Goal: Task Accomplishment & Management: Complete application form

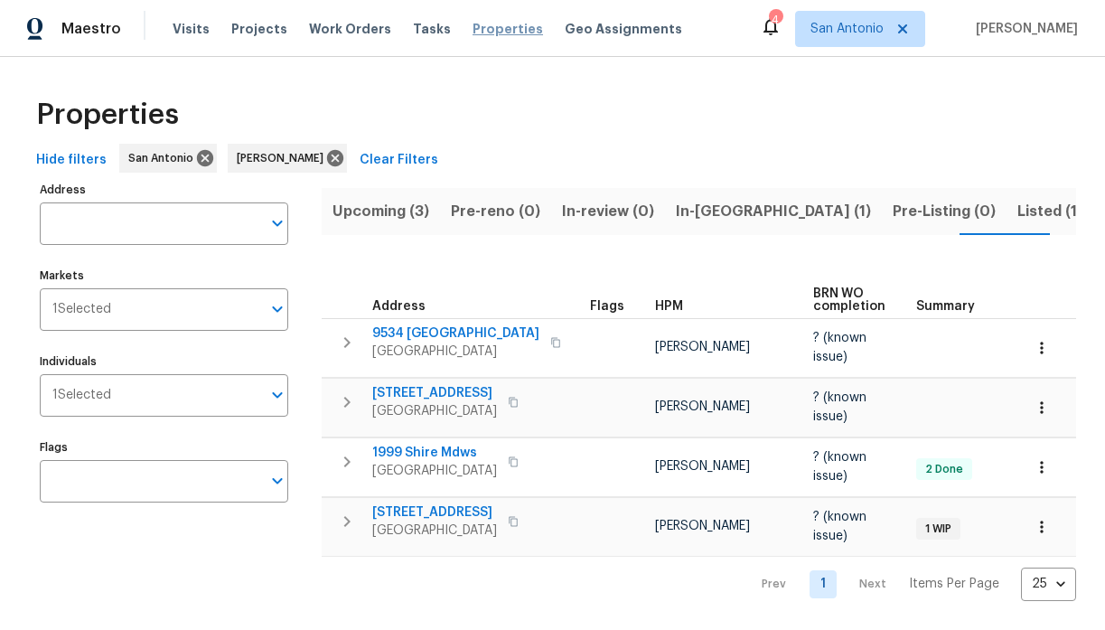
click at [486, 24] on span "Properties" at bounding box center [507, 29] width 70 height 18
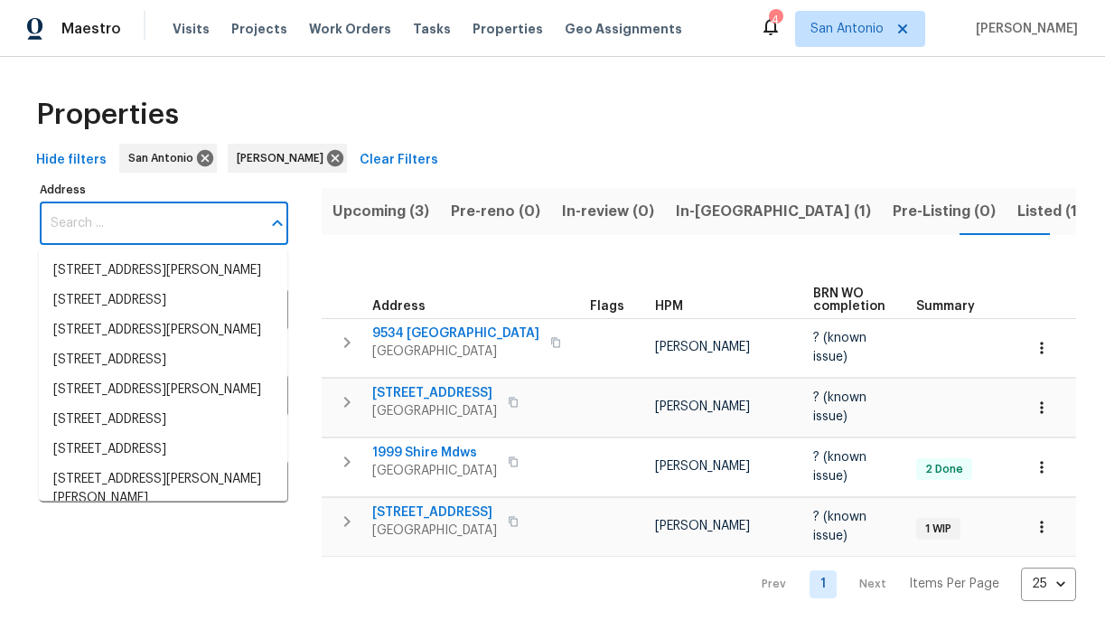
click at [168, 220] on input "Address" at bounding box center [150, 223] width 221 height 42
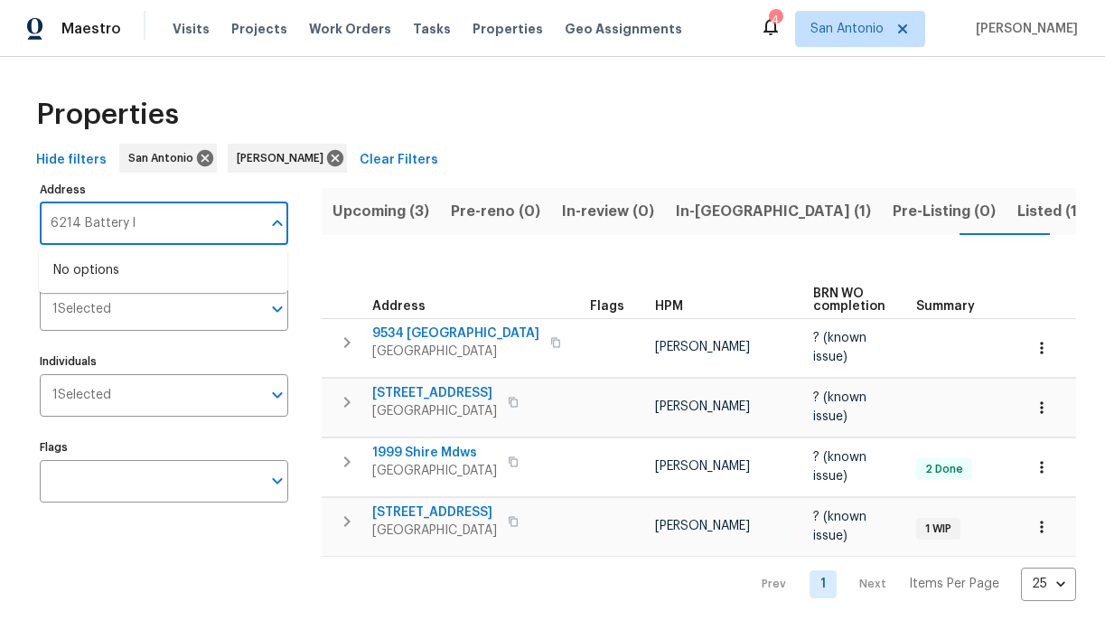
type input "6214 Battery ln"
click at [126, 277] on li "[STREET_ADDRESS]" at bounding box center [163, 271] width 248 height 30
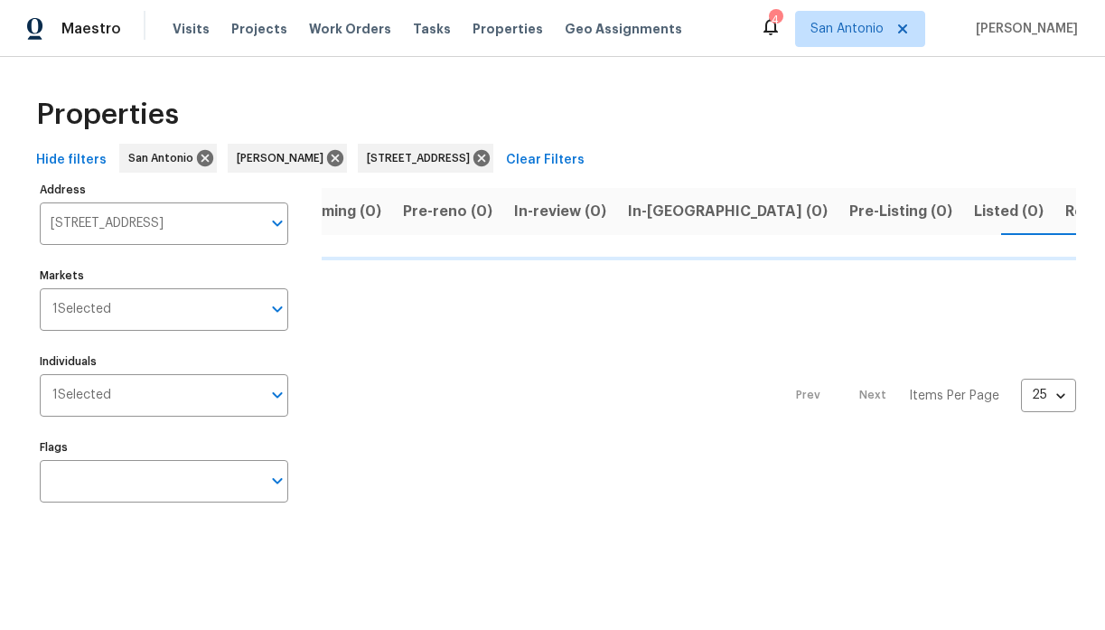
scroll to position [0, 52]
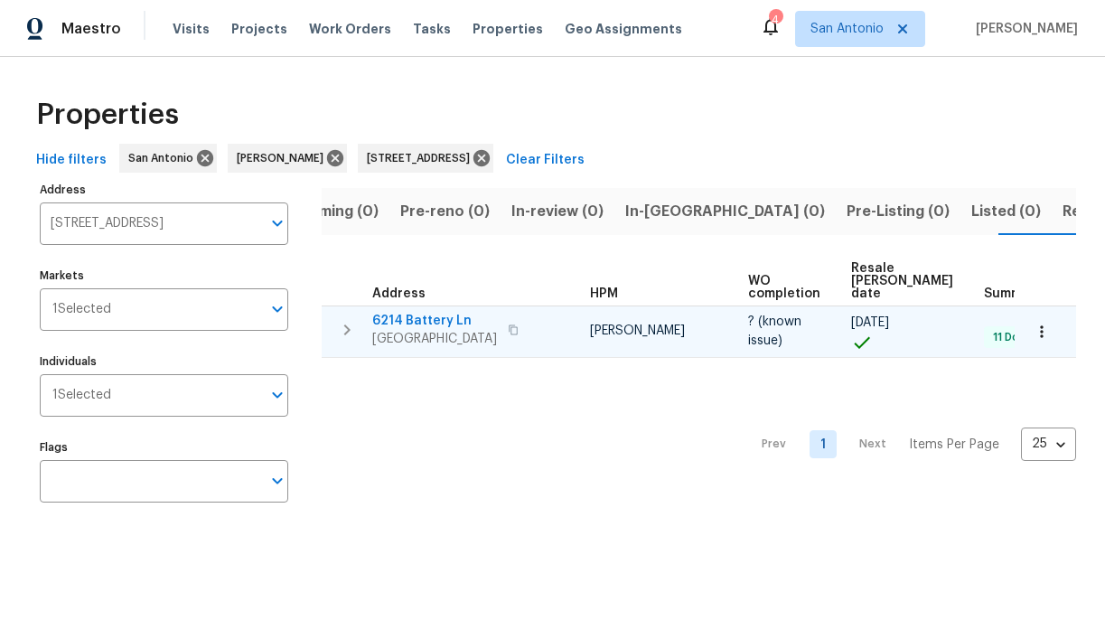
click at [417, 322] on span "6214 Battery Ln" at bounding box center [434, 321] width 125 height 18
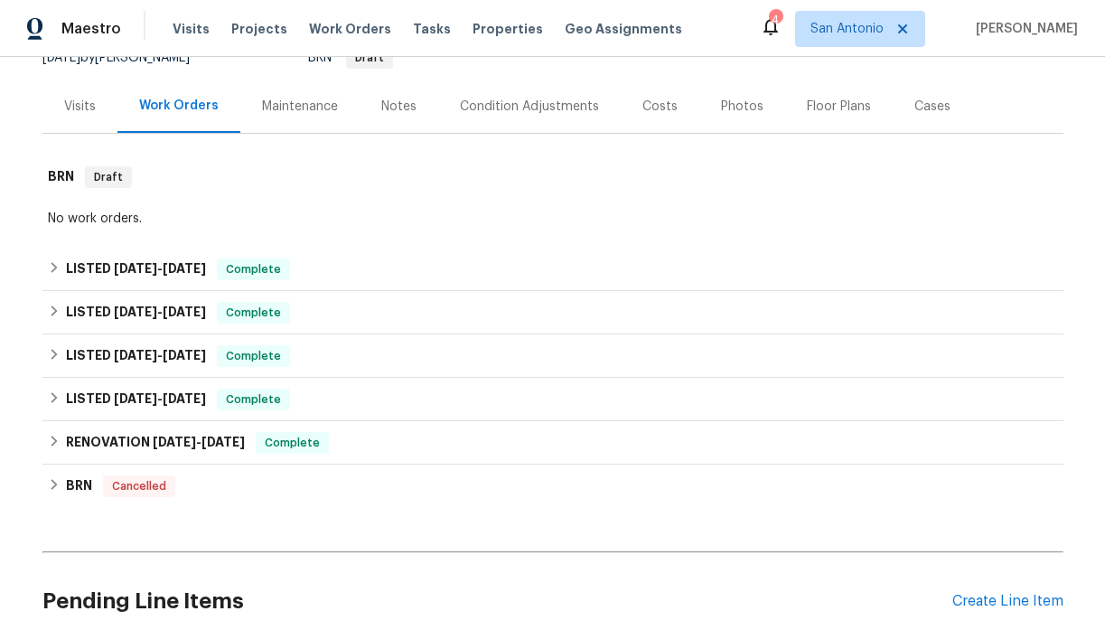
scroll to position [173, 0]
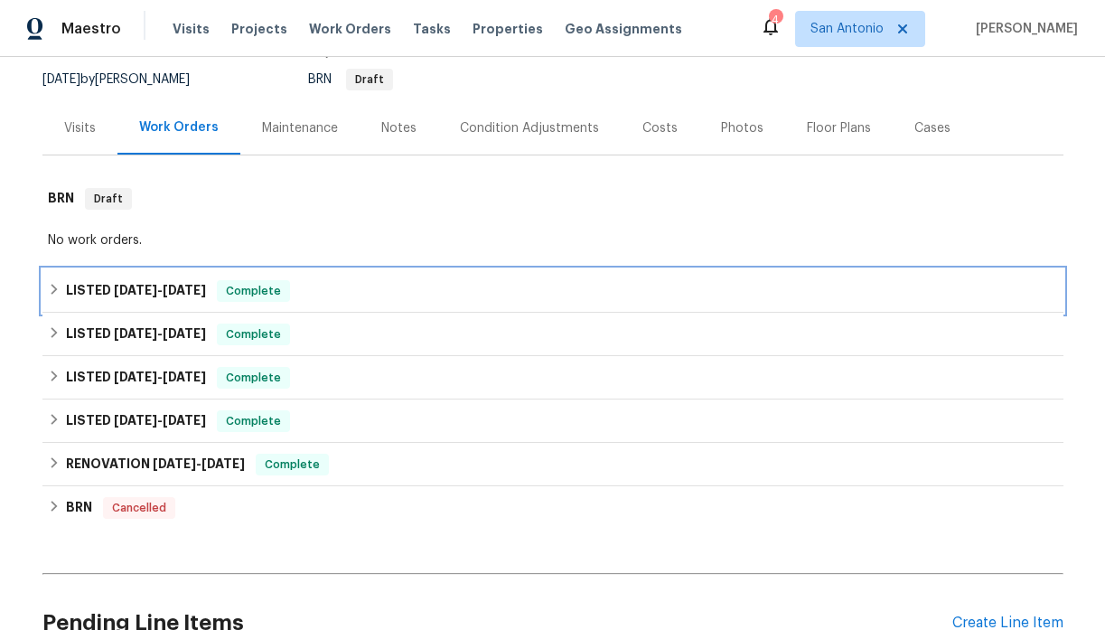
click at [51, 292] on icon at bounding box center [54, 289] width 13 height 13
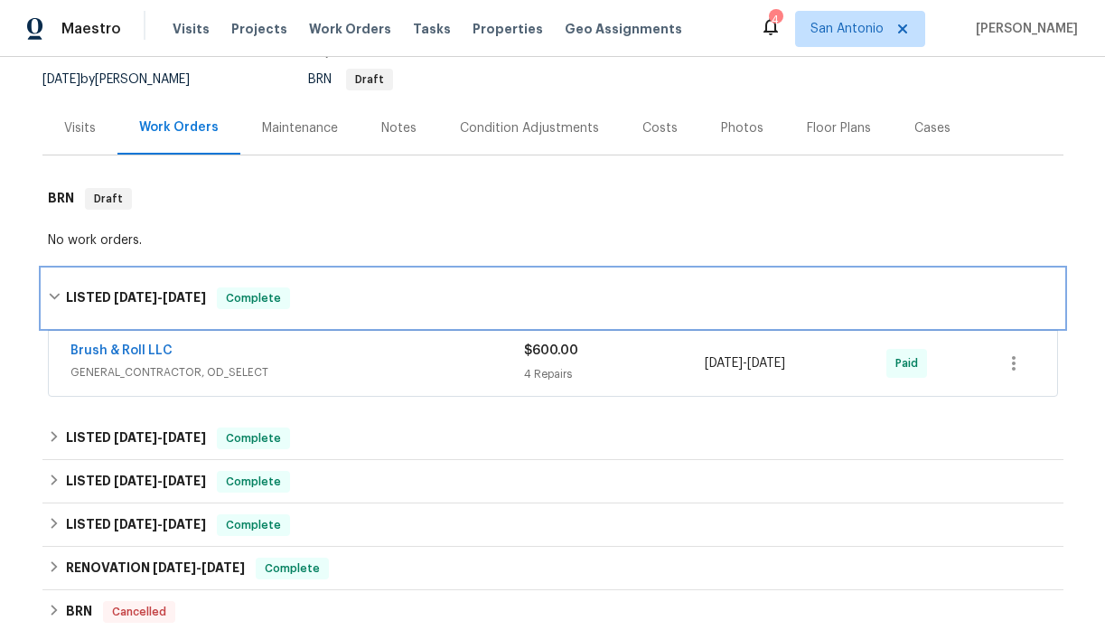
click at [51, 292] on icon at bounding box center [54, 296] width 13 height 13
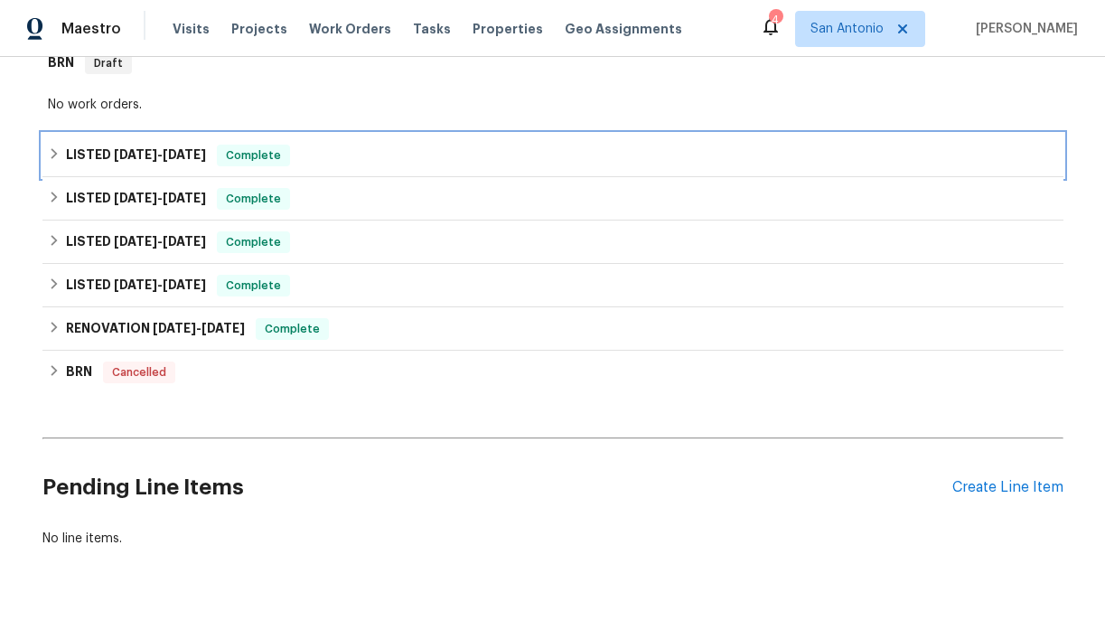
scroll to position [349, 0]
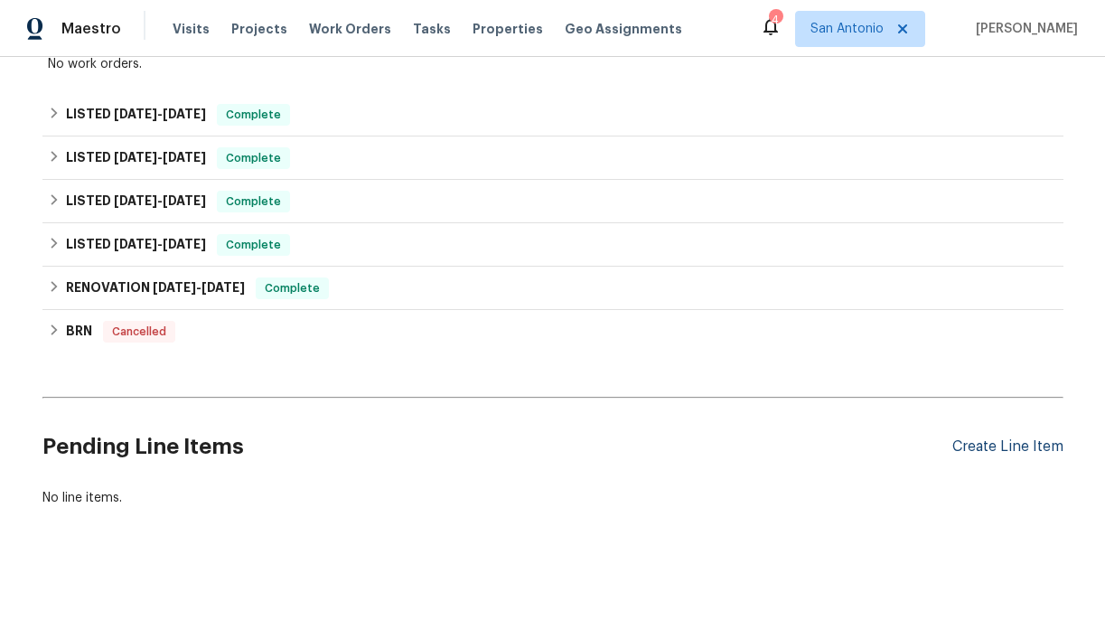
click at [1001, 452] on div "Create Line Item" at bounding box center [1007, 446] width 111 height 17
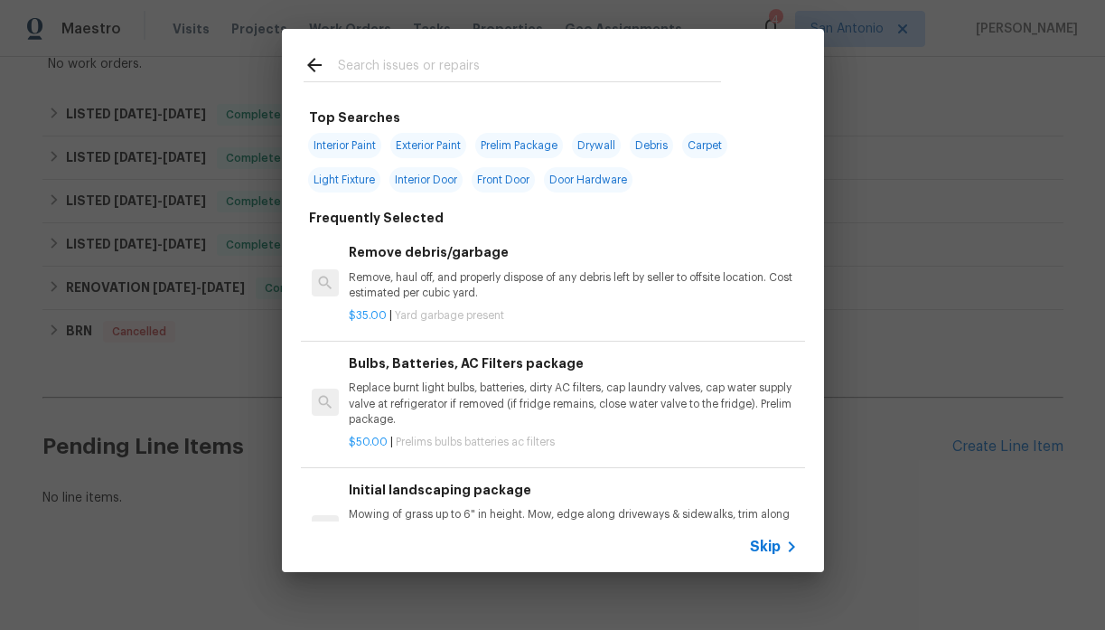
click at [390, 65] on input "text" at bounding box center [529, 67] width 383 height 27
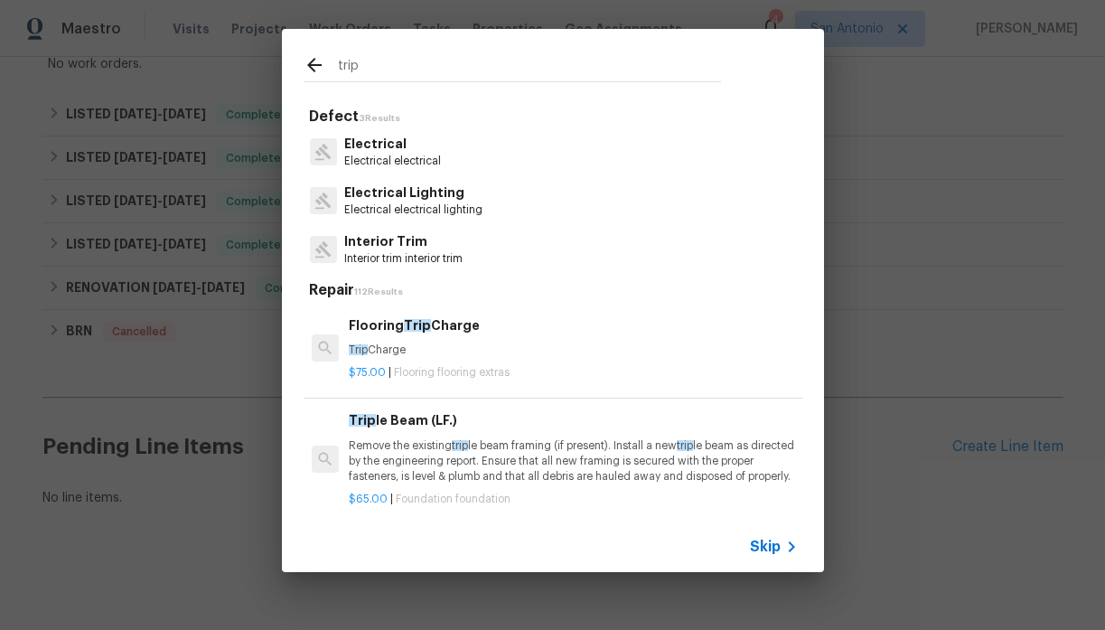
type input "trip"
click at [393, 328] on h6 "Flooring Trip Charge" at bounding box center [573, 325] width 448 height 20
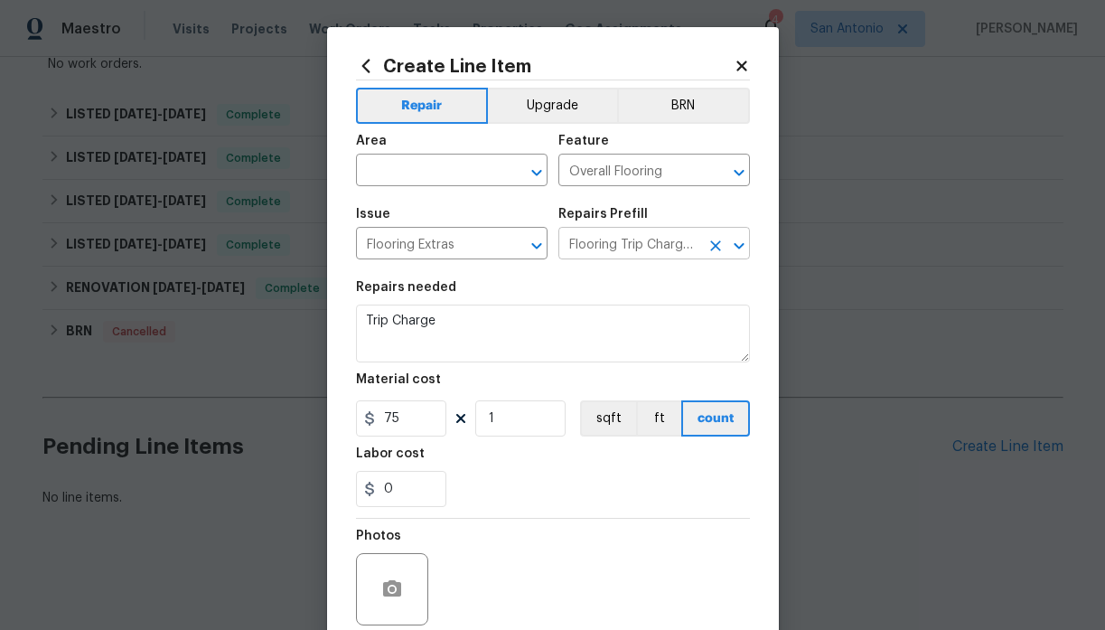
click at [599, 248] on input "Flooring Trip Charge $75.00" at bounding box center [628, 245] width 141 height 28
type input "h"
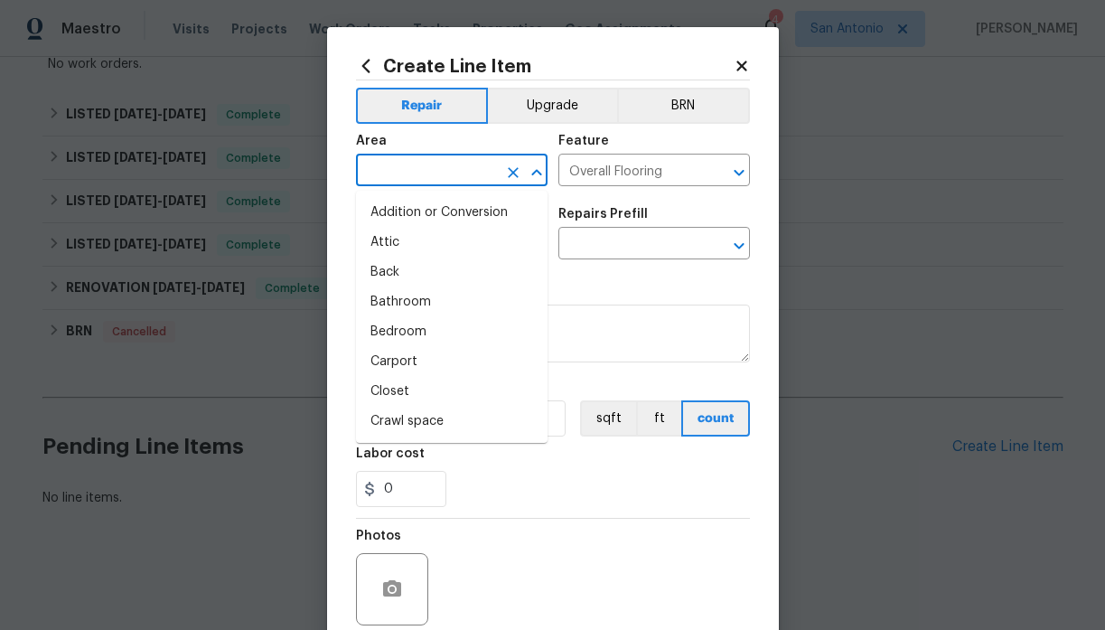
click at [444, 171] on input "text" at bounding box center [426, 172] width 141 height 28
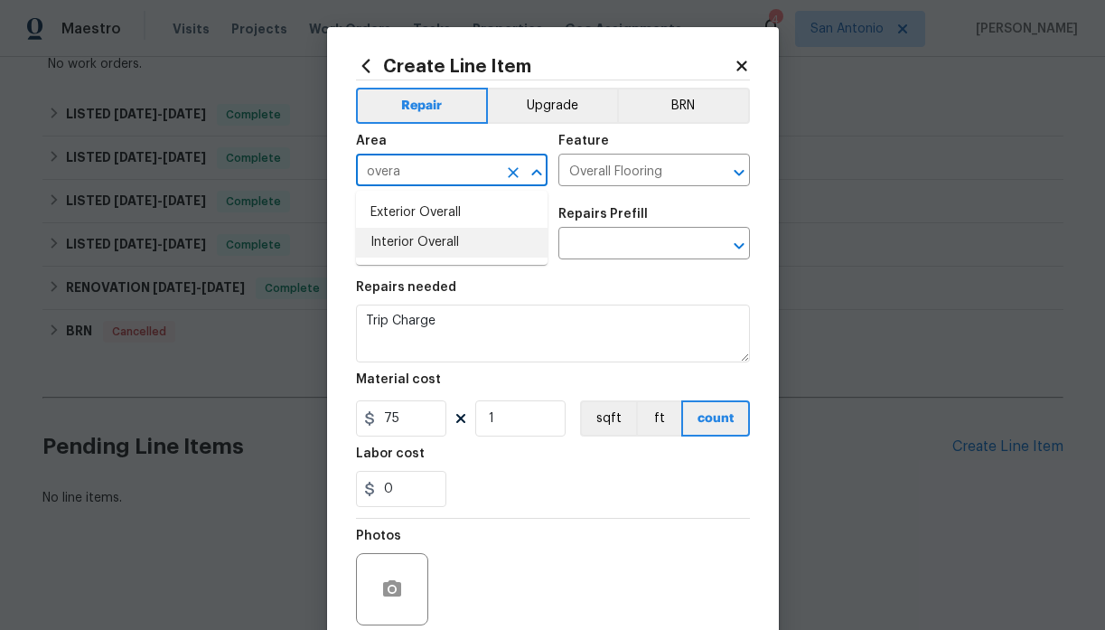
click at [434, 245] on li "Interior Overall" at bounding box center [452, 243] width 192 height 30
type input "Interior Overall"
click at [612, 169] on input "Overall Flooring" at bounding box center [628, 172] width 141 height 28
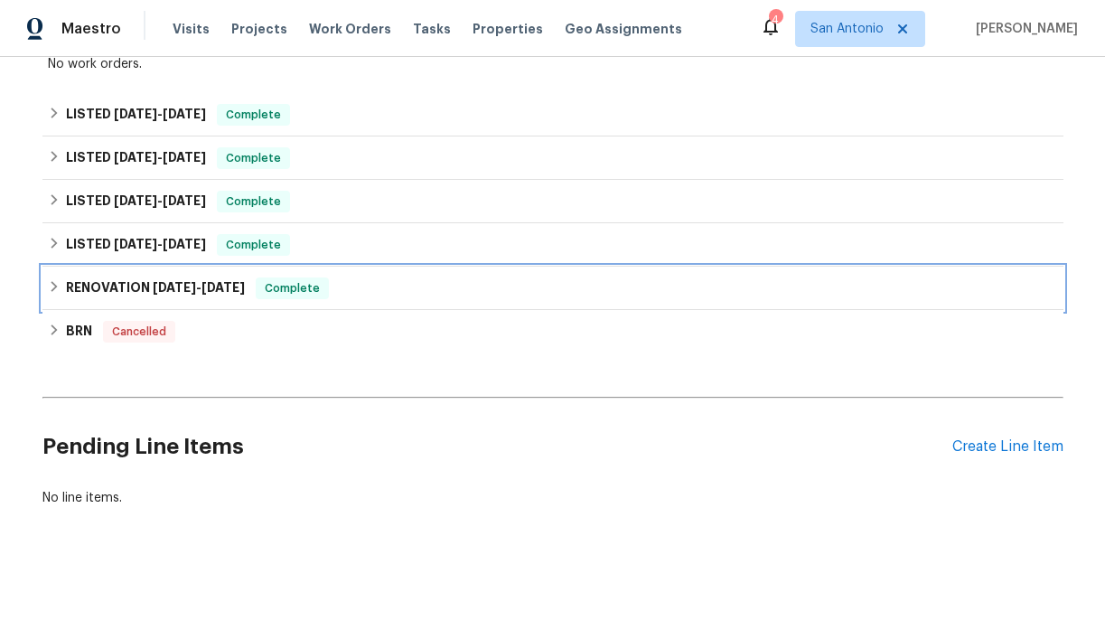
click at [56, 283] on icon at bounding box center [54, 286] width 13 height 13
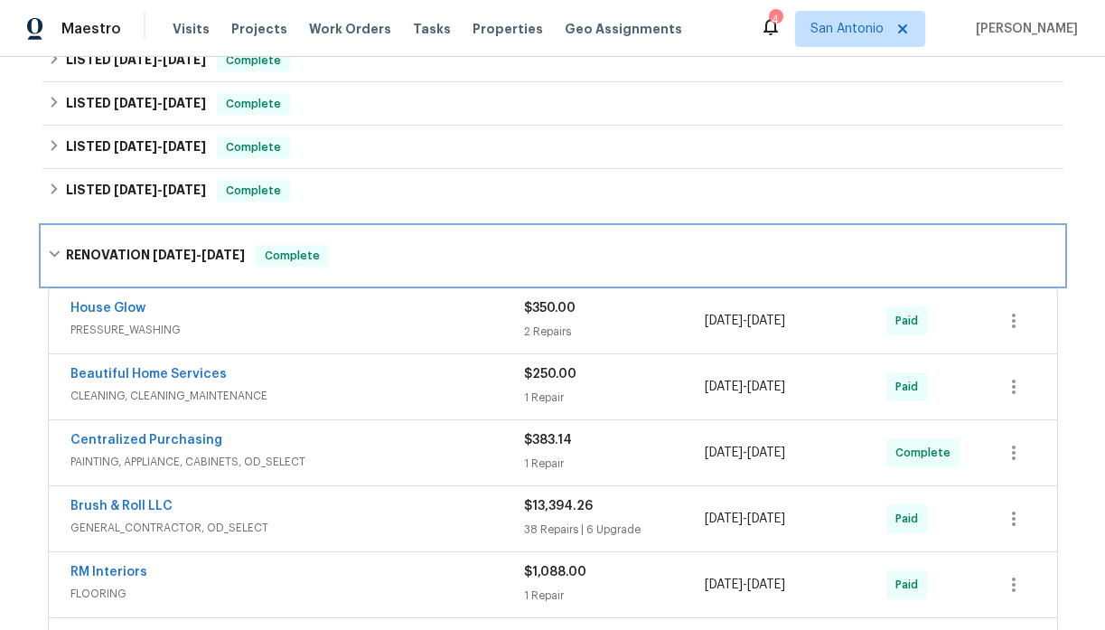
scroll to position [350, 0]
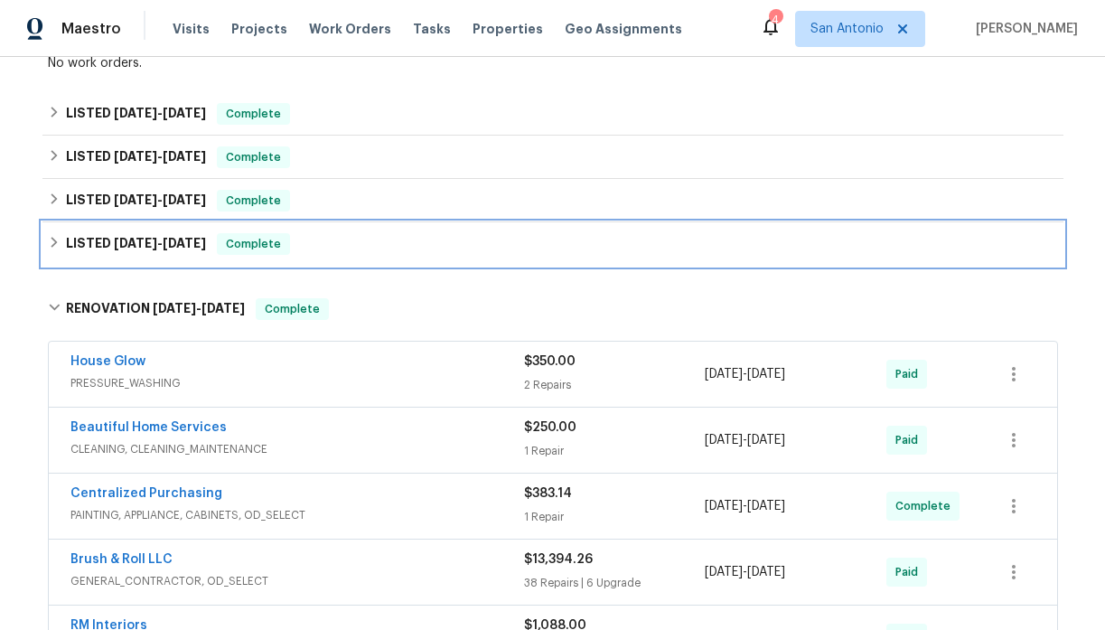
click at [52, 244] on icon at bounding box center [54, 242] width 13 height 13
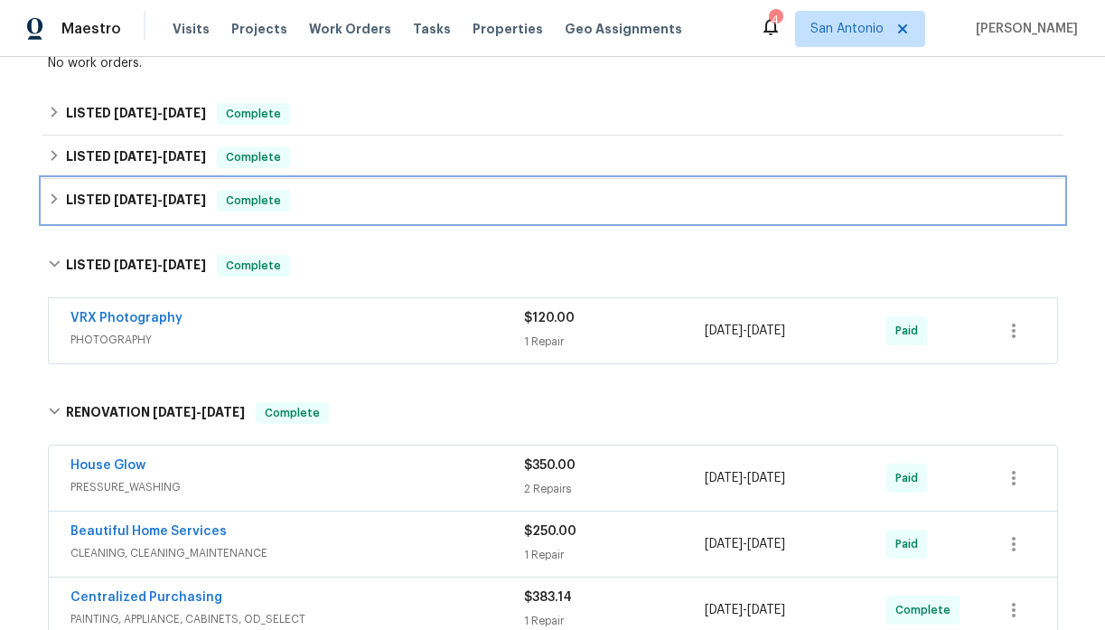
click at [49, 195] on icon at bounding box center [54, 198] width 13 height 13
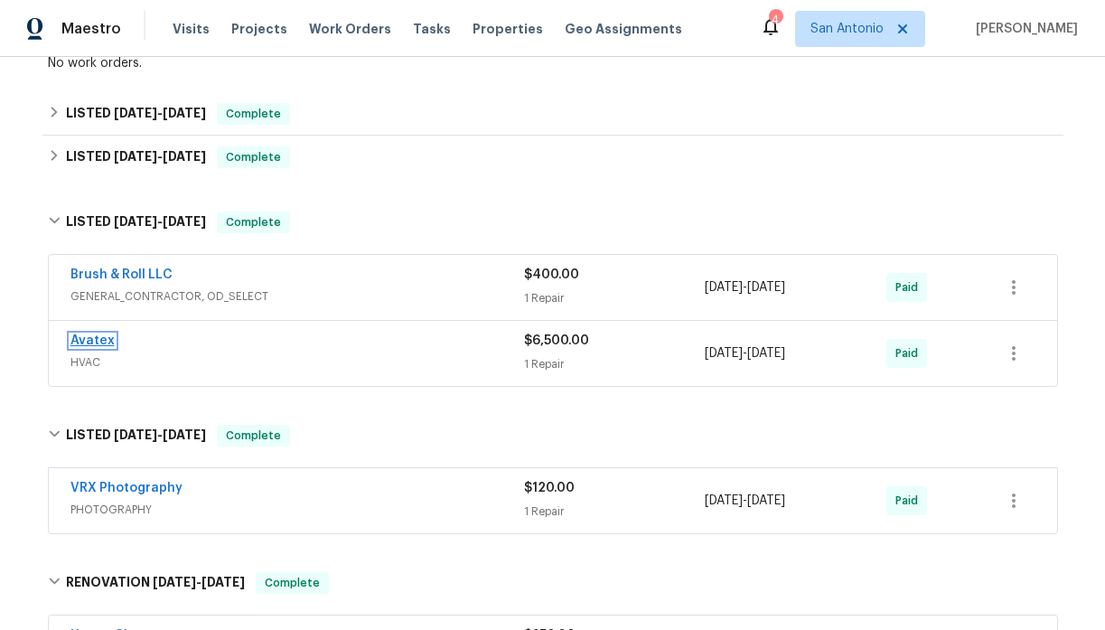
click at [90, 339] on link "Avatex" at bounding box center [92, 340] width 44 height 13
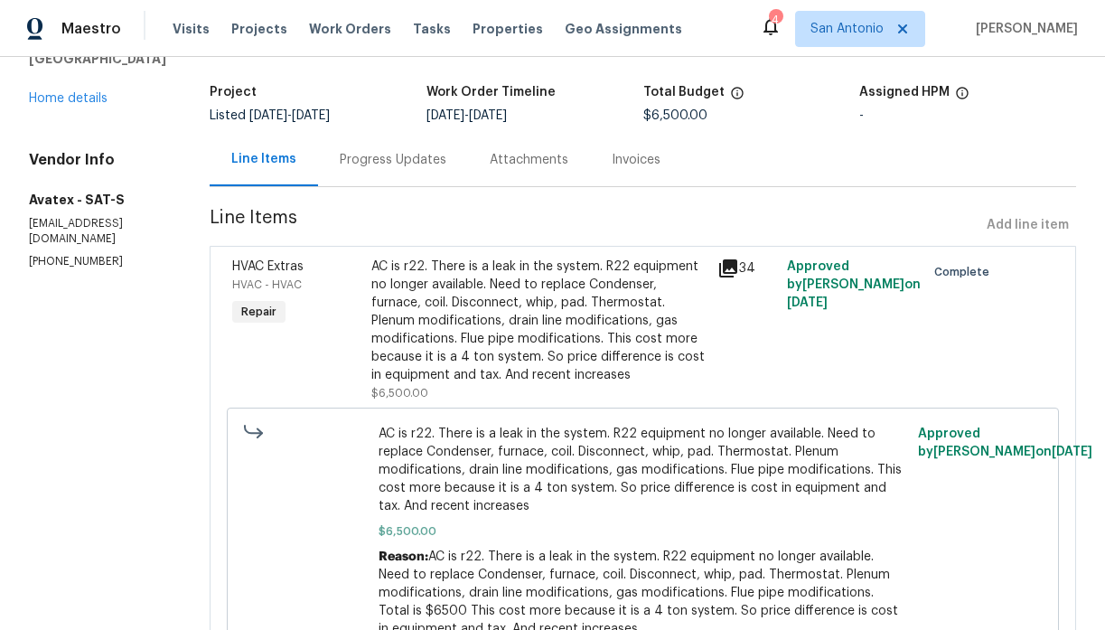
scroll to position [100, 0]
click at [416, 160] on div "Progress Updates" at bounding box center [393, 161] width 107 height 18
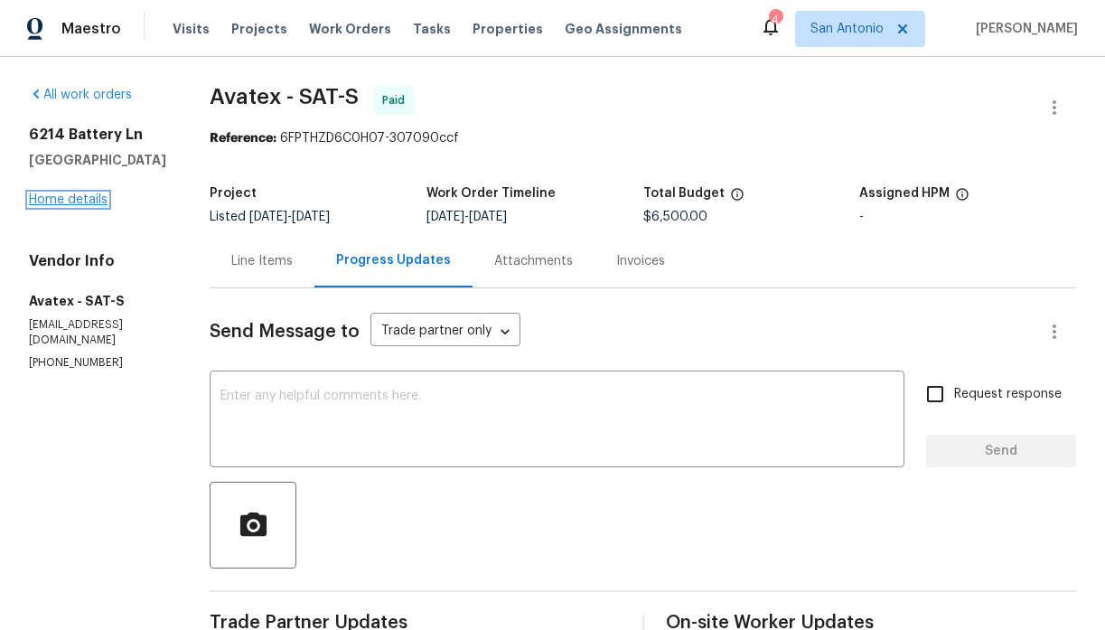
click at [62, 200] on link "Home details" at bounding box center [68, 199] width 79 height 13
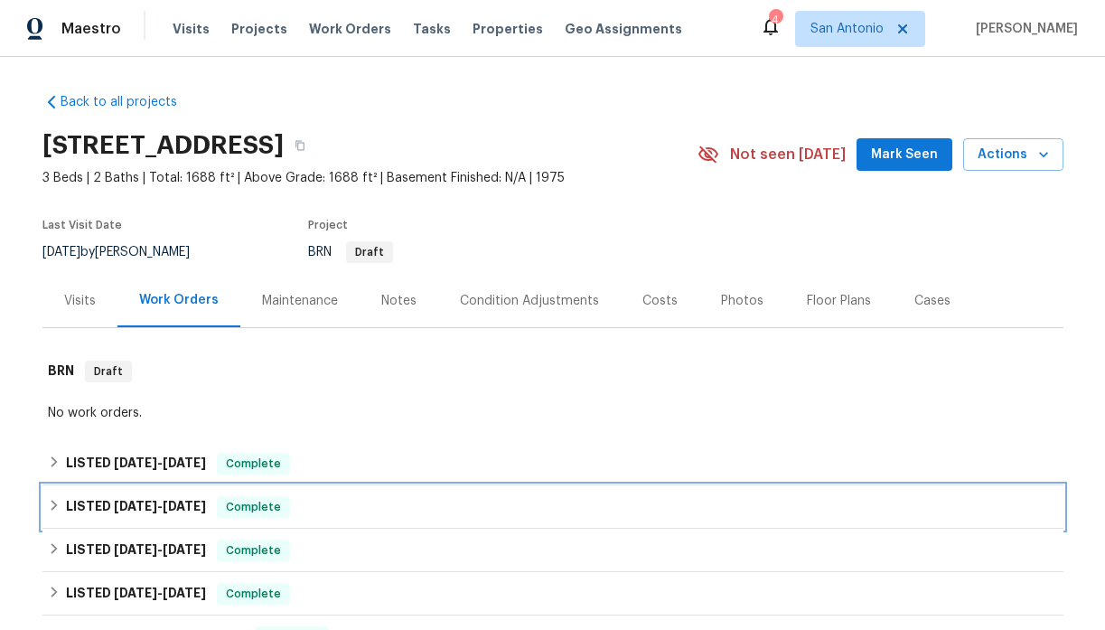
click at [58, 501] on icon at bounding box center [54, 505] width 13 height 13
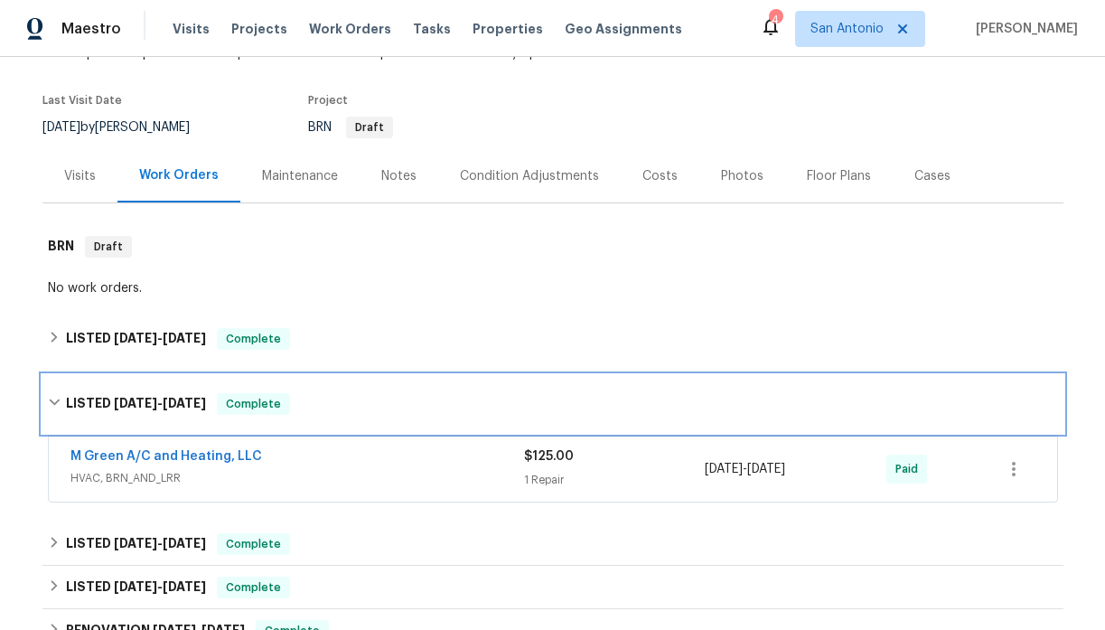
scroll to position [126, 0]
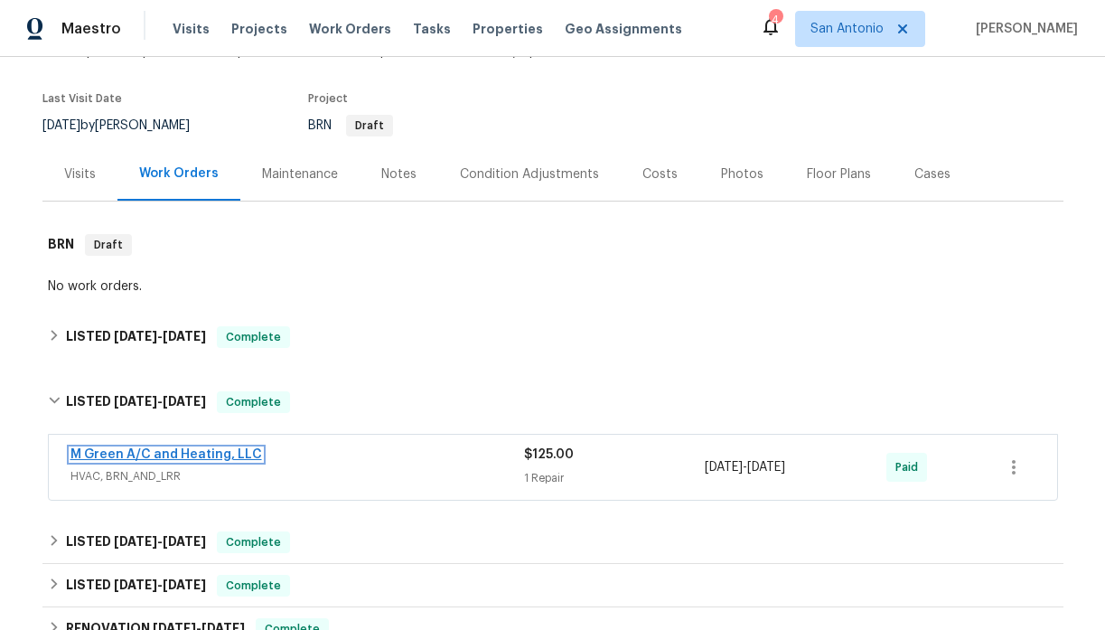
click at [165, 457] on link "M Green A/C and Heating, LLC" at bounding box center [166, 454] width 192 height 13
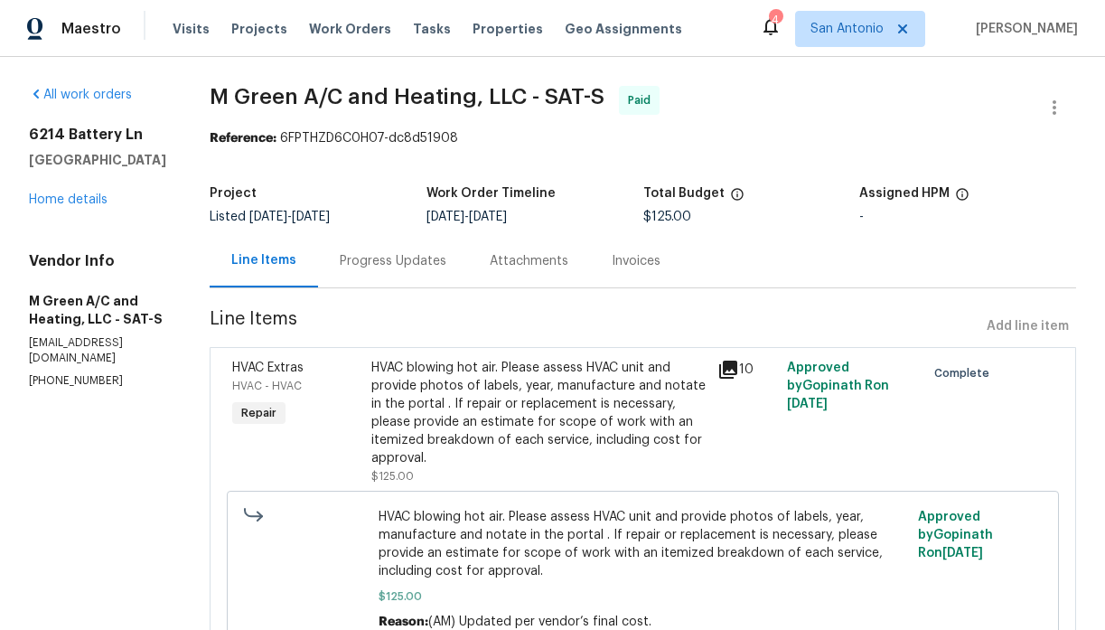
click at [435, 264] on div "Progress Updates" at bounding box center [393, 261] width 107 height 18
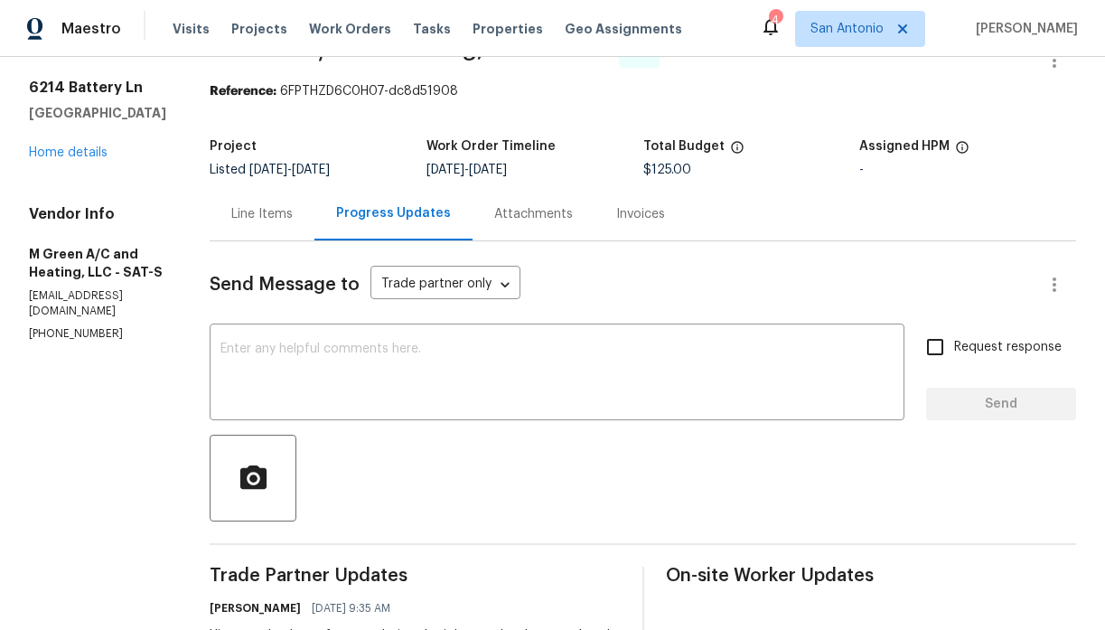
scroll to position [45, 0]
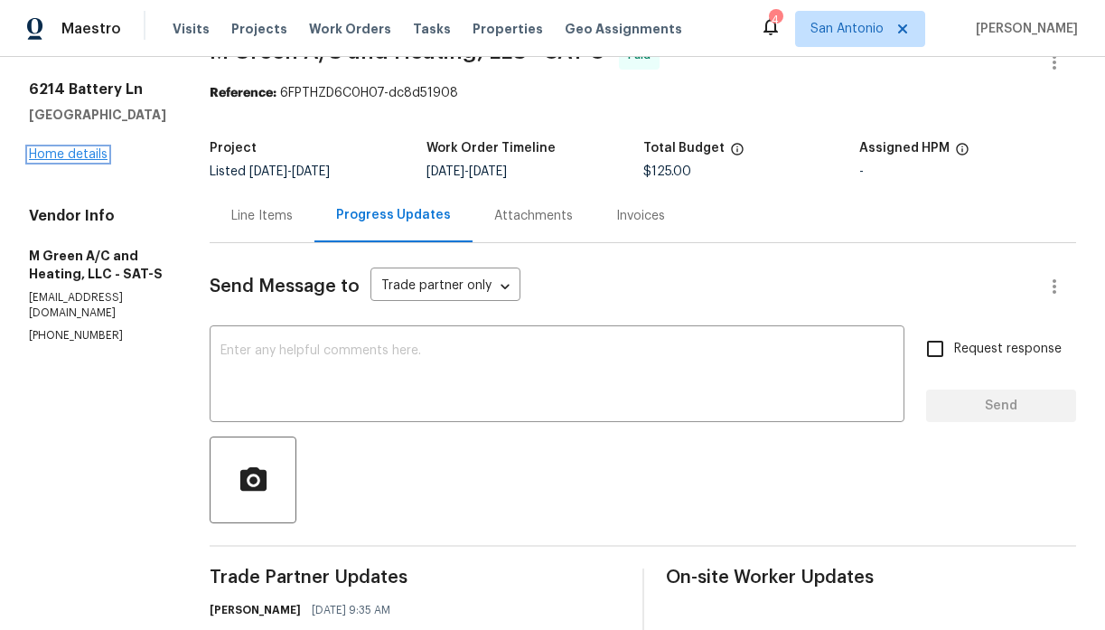
click at [71, 155] on link "Home details" at bounding box center [68, 154] width 79 height 13
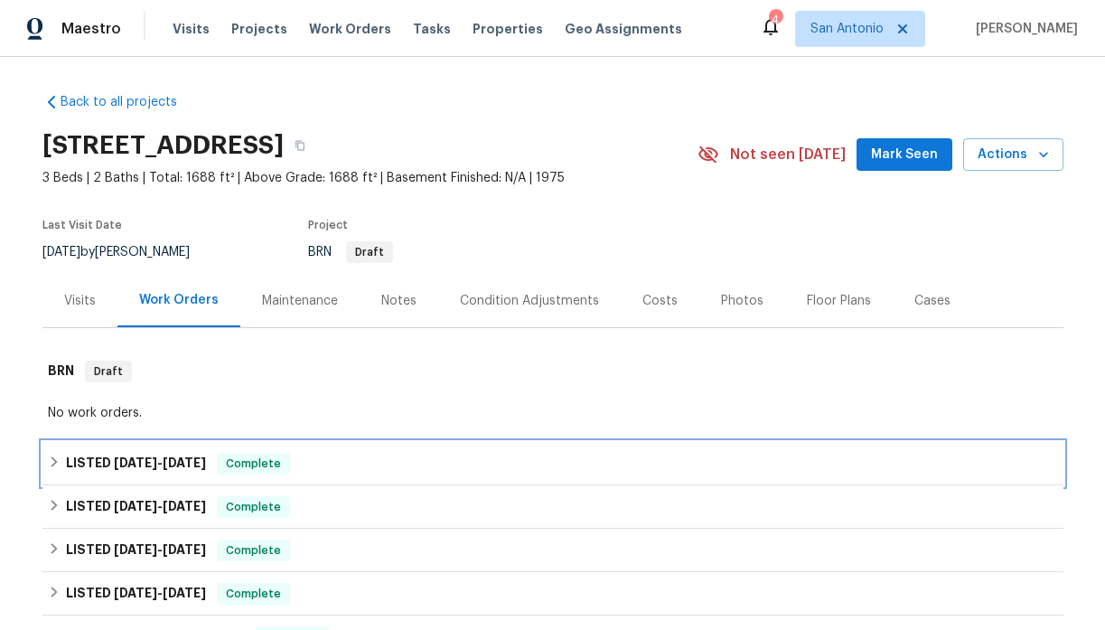
click at [57, 467] on icon at bounding box center [54, 461] width 13 height 13
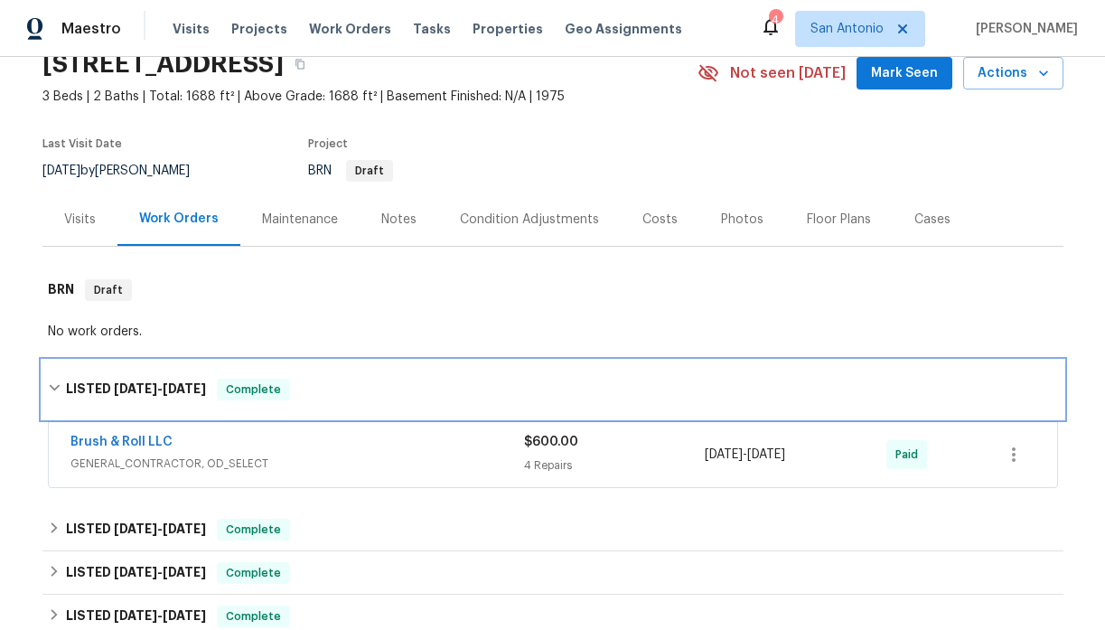
scroll to position [83, 0]
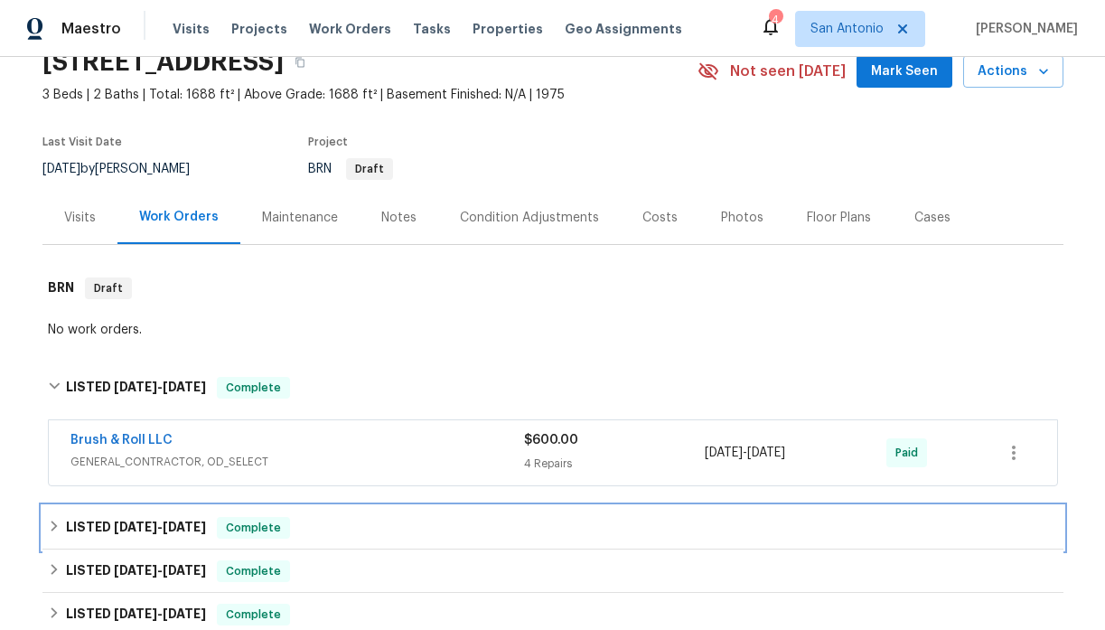
click at [54, 527] on icon at bounding box center [54, 525] width 6 height 11
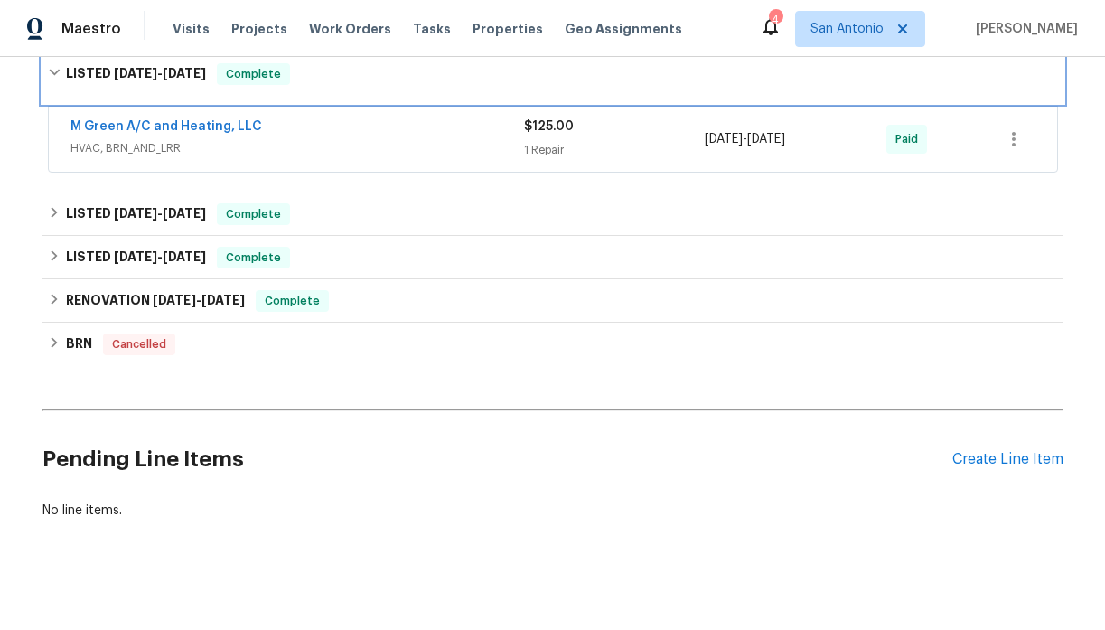
scroll to position [556, 0]
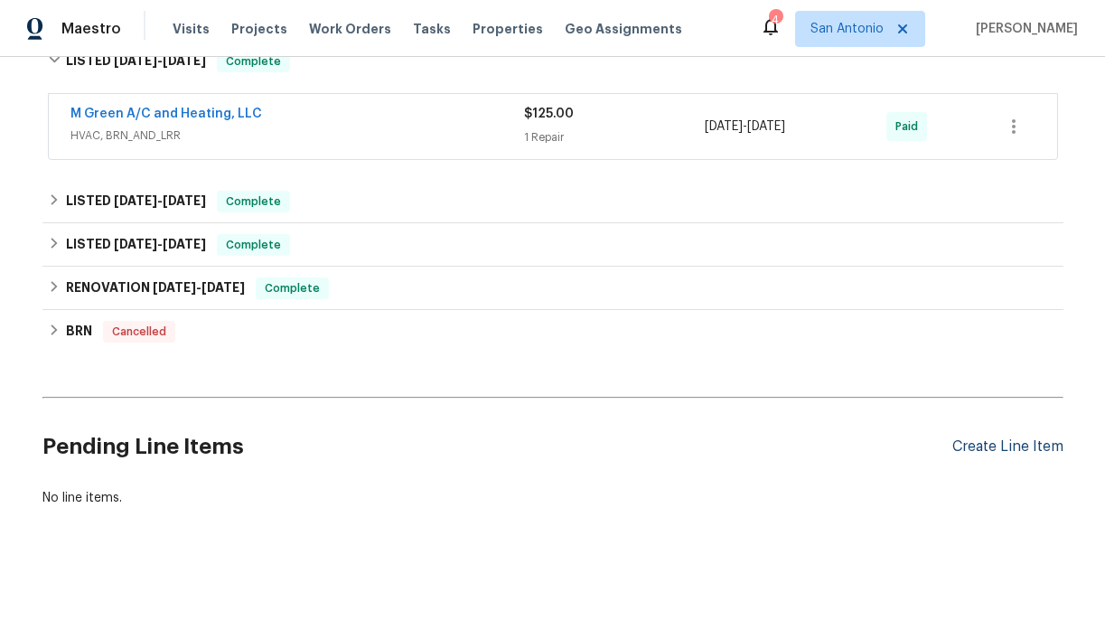
click at [1009, 450] on div "Create Line Item" at bounding box center [1007, 446] width 111 height 17
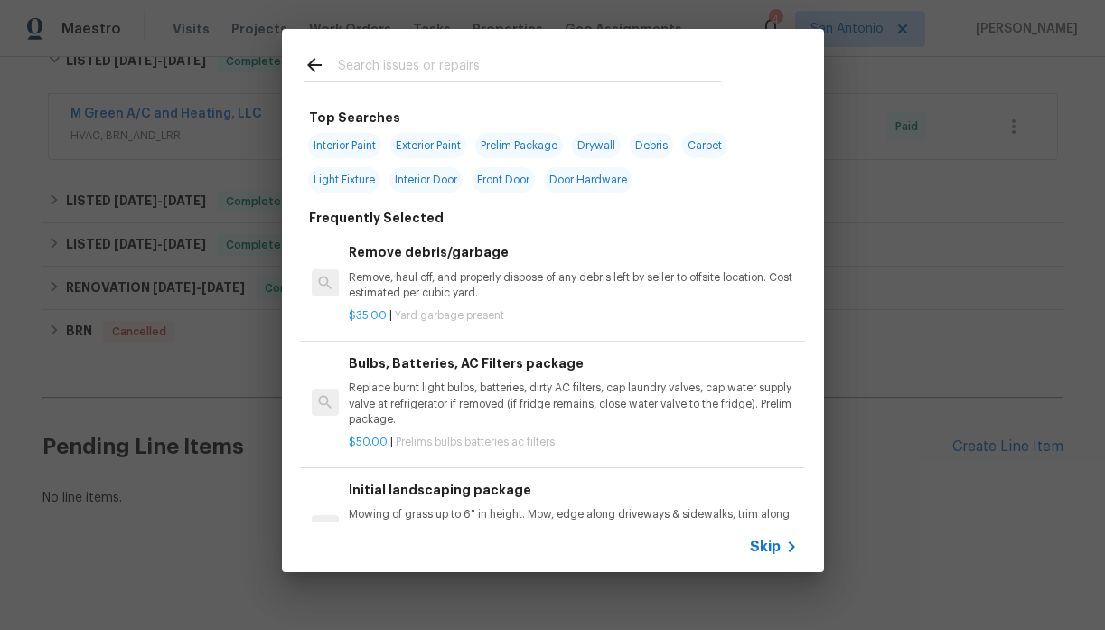
click at [371, 71] on input "text" at bounding box center [529, 67] width 383 height 27
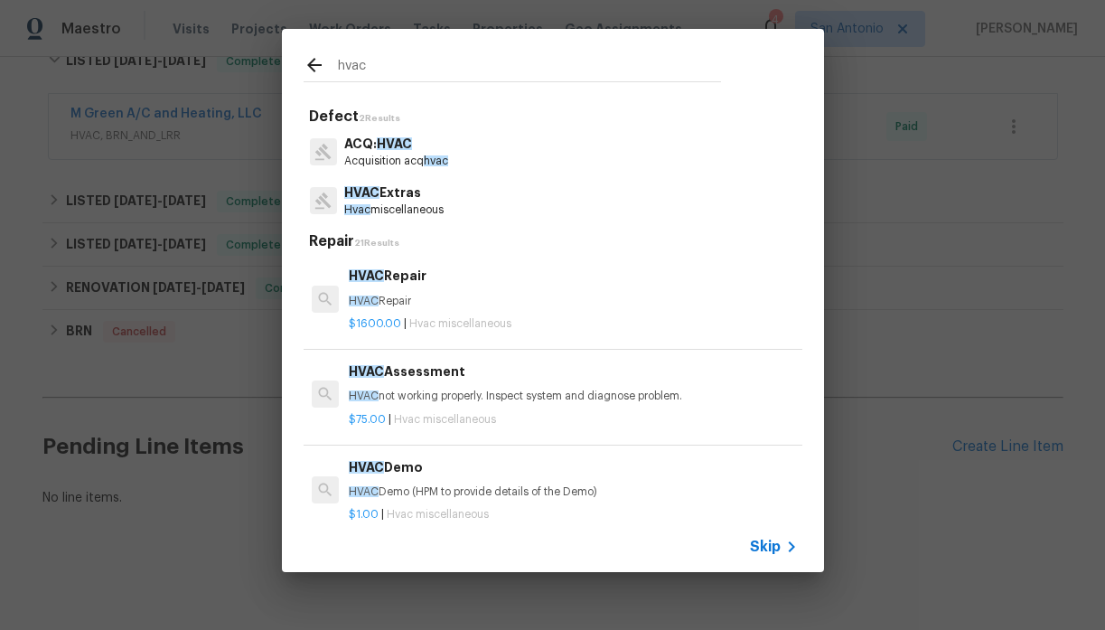
type input "hvac"
click at [397, 397] on p "HVAC not working properly. Inspect system and diagnose problem." at bounding box center [573, 395] width 448 height 15
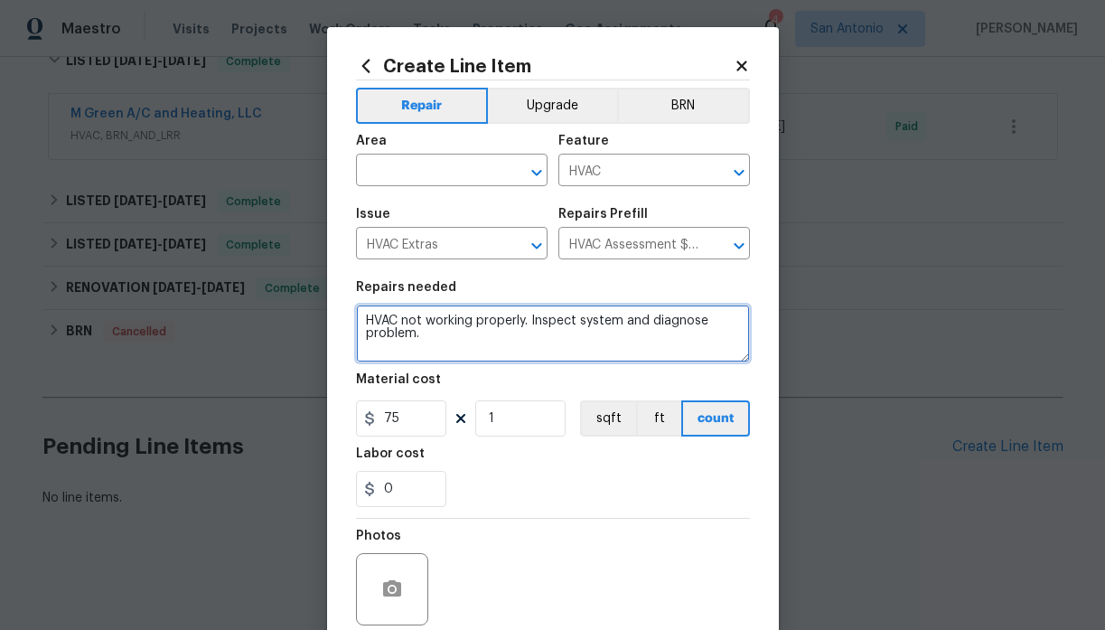
click at [362, 321] on textarea "HVAC not working properly. Inspect system and diagnose problem." at bounding box center [553, 333] width 394 height 58
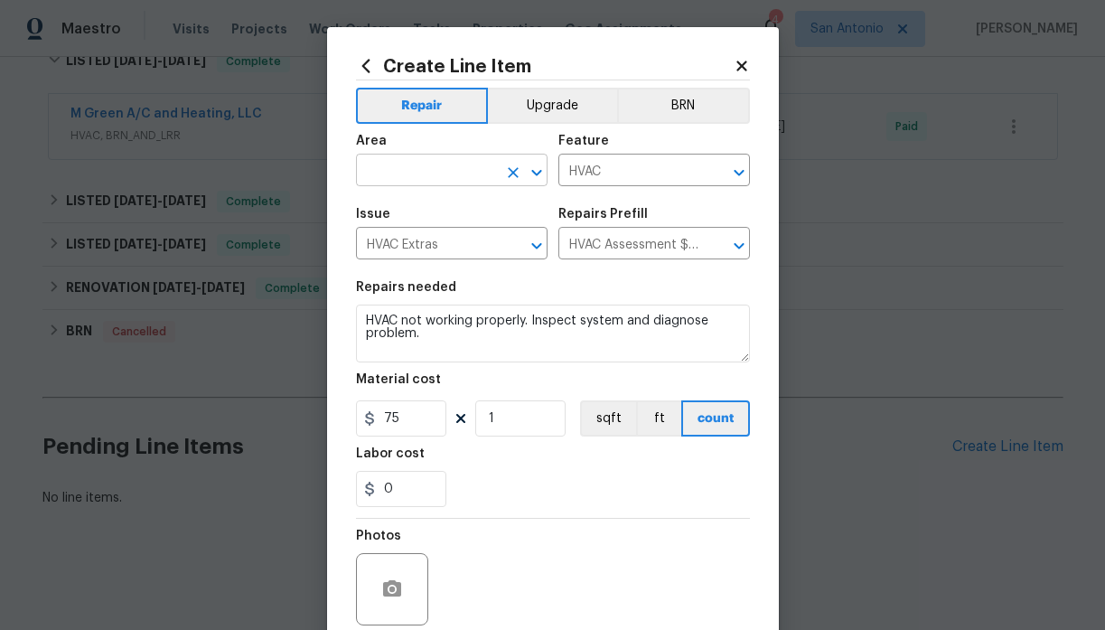
click at [418, 169] on input "text" at bounding box center [426, 172] width 141 height 28
click at [403, 205] on li "HVAC" at bounding box center [452, 213] width 192 height 30
type input "HVAC"
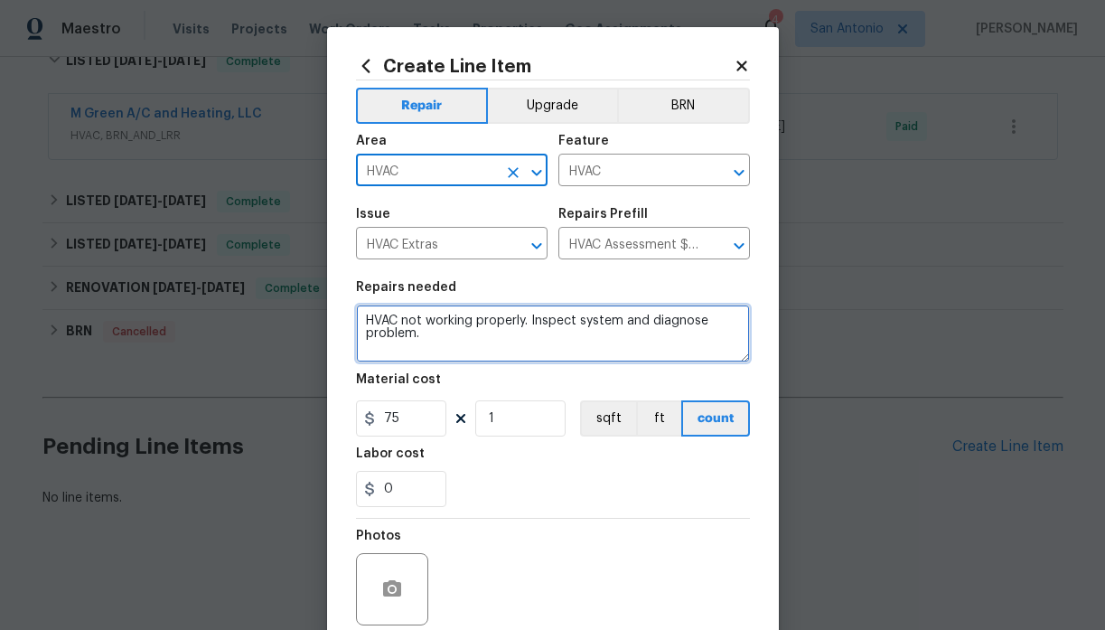
click at [362, 322] on textarea "HVAC not working properly. Inspect system and diagnose problem." at bounding box center [553, 333] width 394 height 58
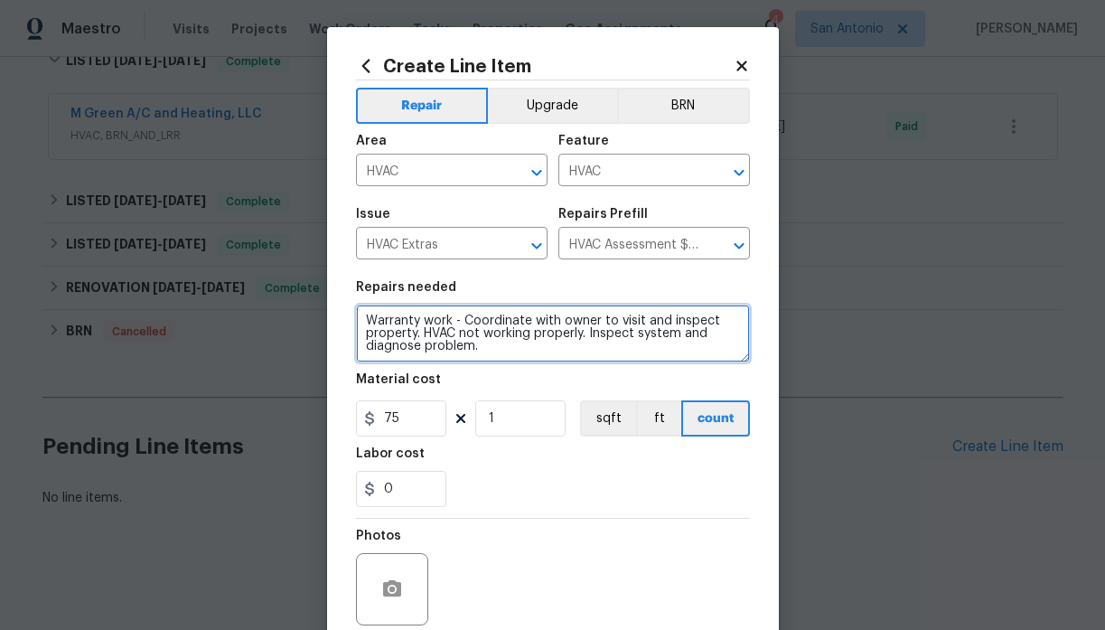
paste textarea "Ricardo Trevino (512) 415-1565"
click at [423, 333] on textarea "Warranty work - Coordinate with owner to visit and inspect property. Ricardo Tr…" at bounding box center [553, 333] width 394 height 58
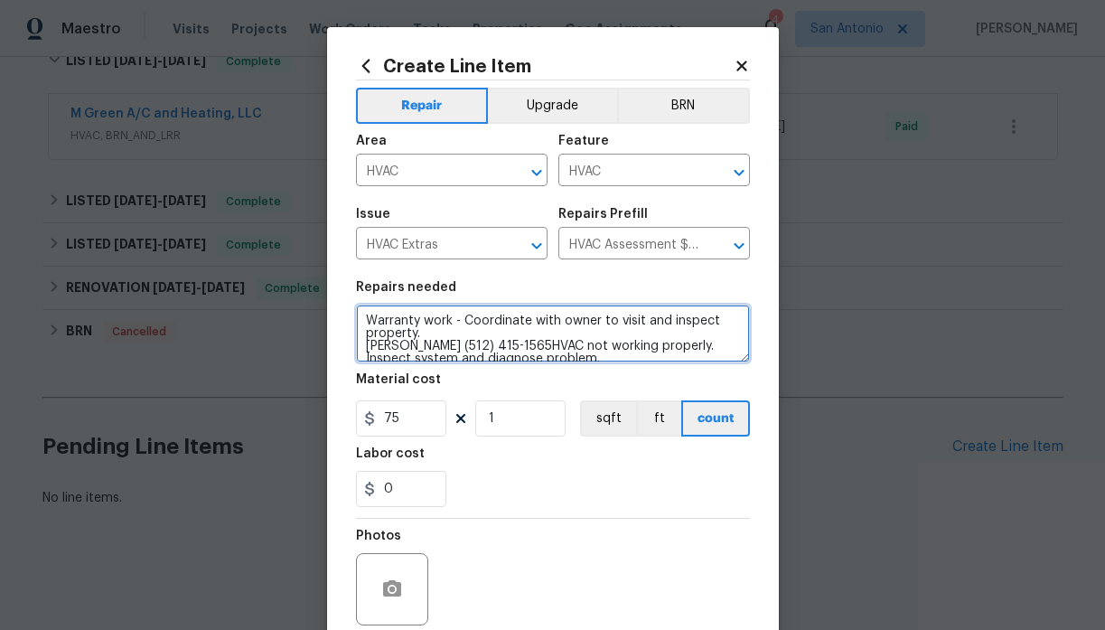
click at [560, 347] on textarea "Warranty work - Coordinate with owner to visit and inspect property. Ricardo Tr…" at bounding box center [553, 333] width 394 height 58
click at [543, 343] on textarea "Warranty work - Coordinate with owner to visit and inspect property. Ricardo Tr…" at bounding box center [553, 333] width 394 height 58
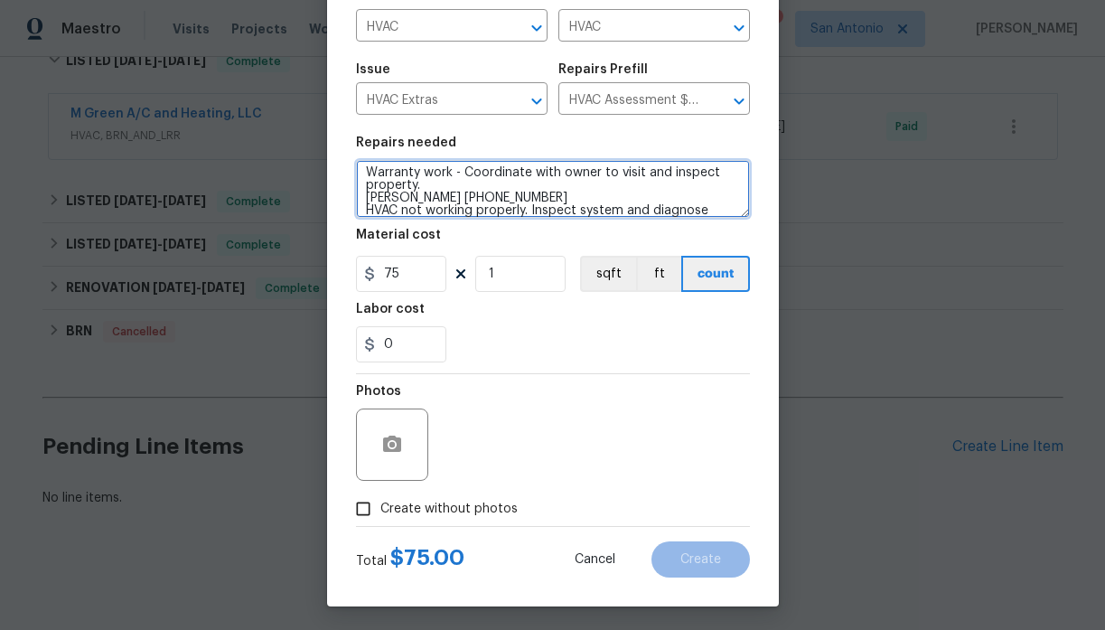
scroll to position [149, 0]
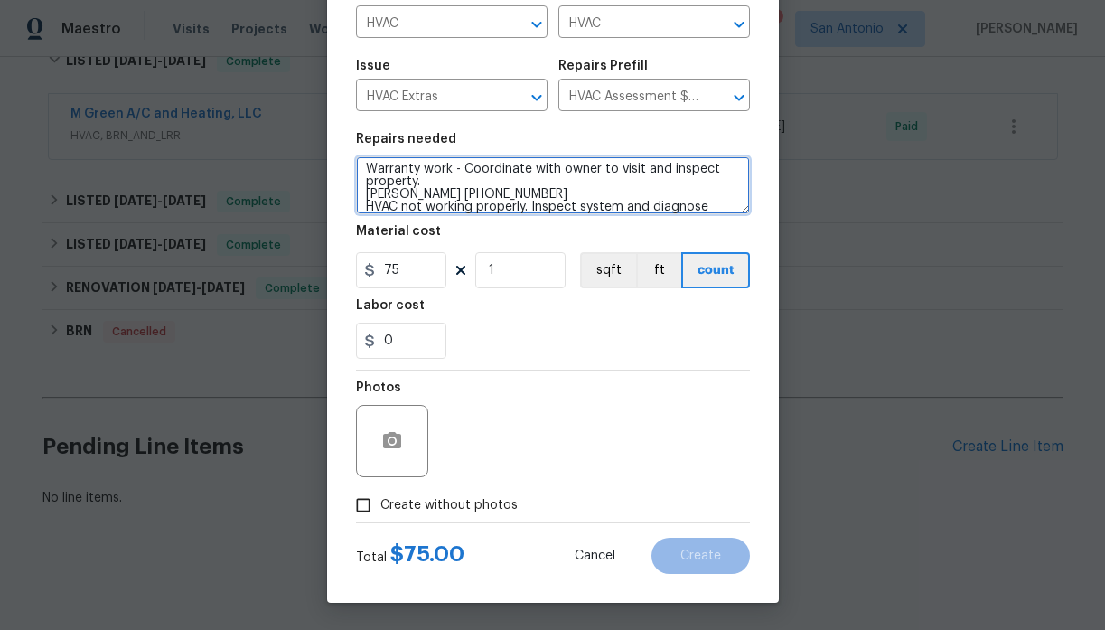
type textarea "Warranty work - Coordinate with owner to visit and inspect property. Ricardo Tr…"
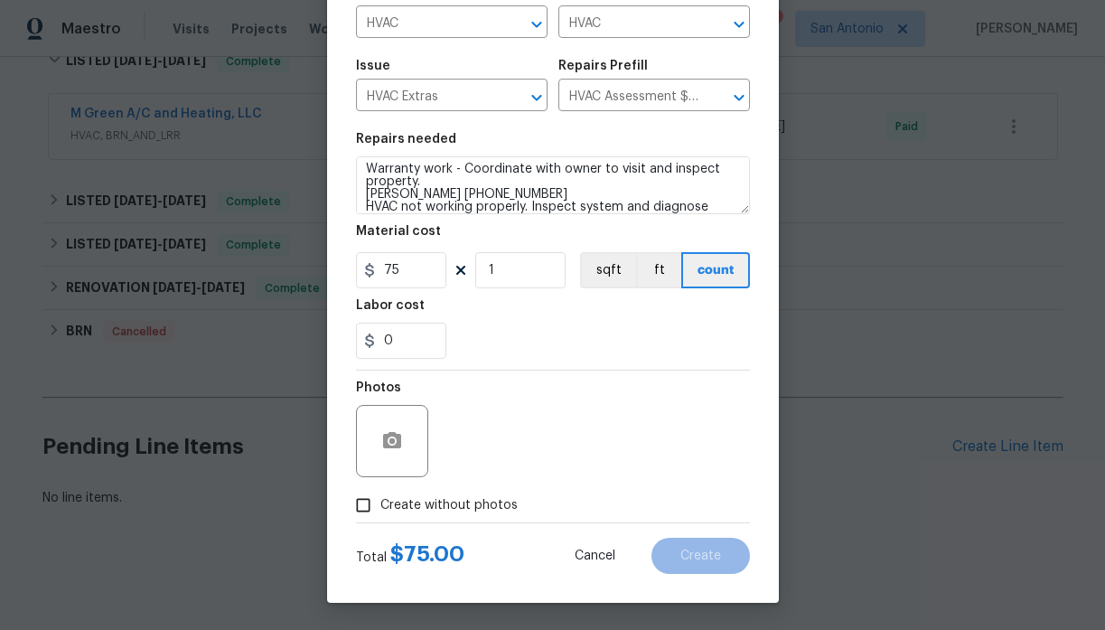
click at [444, 507] on span "Create without photos" at bounding box center [448, 505] width 137 height 19
click at [380, 507] on input "Create without photos" at bounding box center [363, 505] width 34 height 34
checkbox input "true"
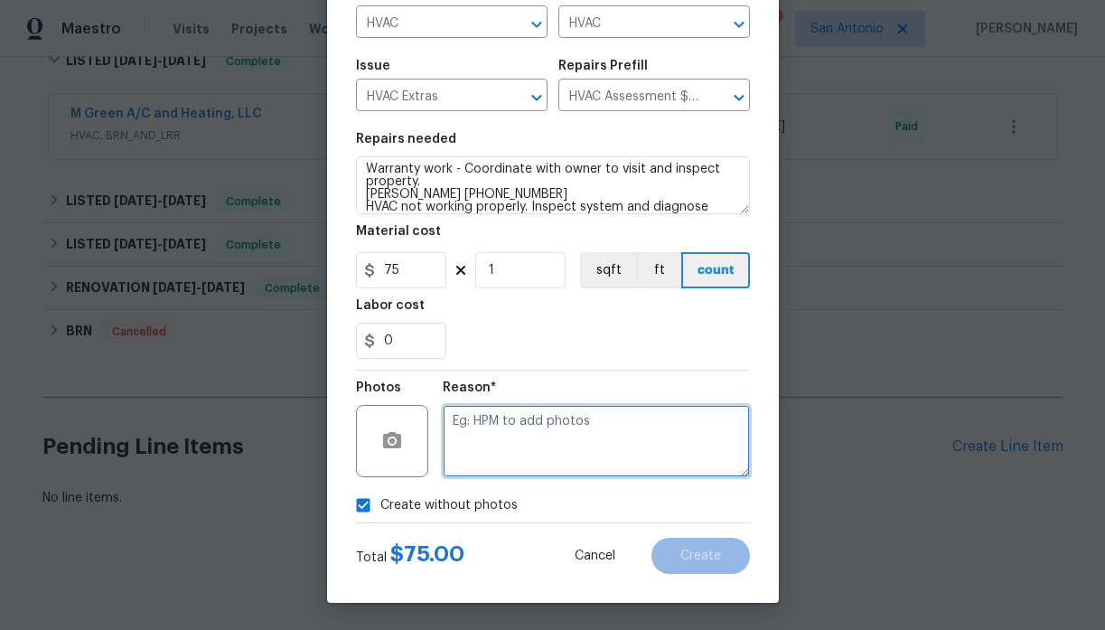
click at [539, 430] on textarea at bounding box center [596, 441] width 307 height 72
type textarea "HPM to add"
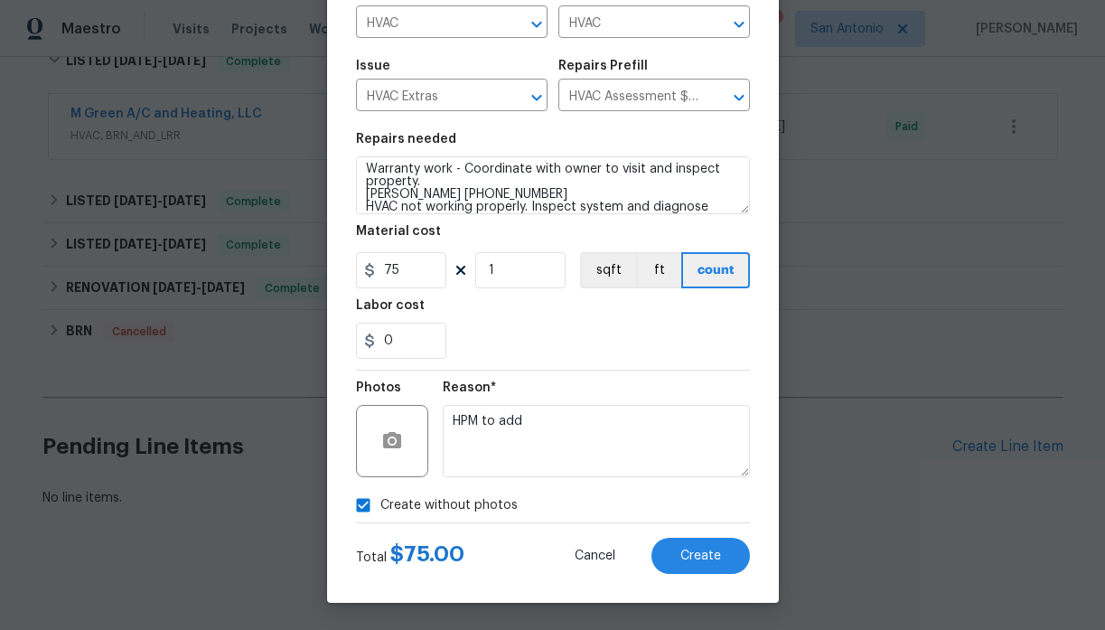
click at [652, 501] on div "Create without photos" at bounding box center [553, 505] width 394 height 34
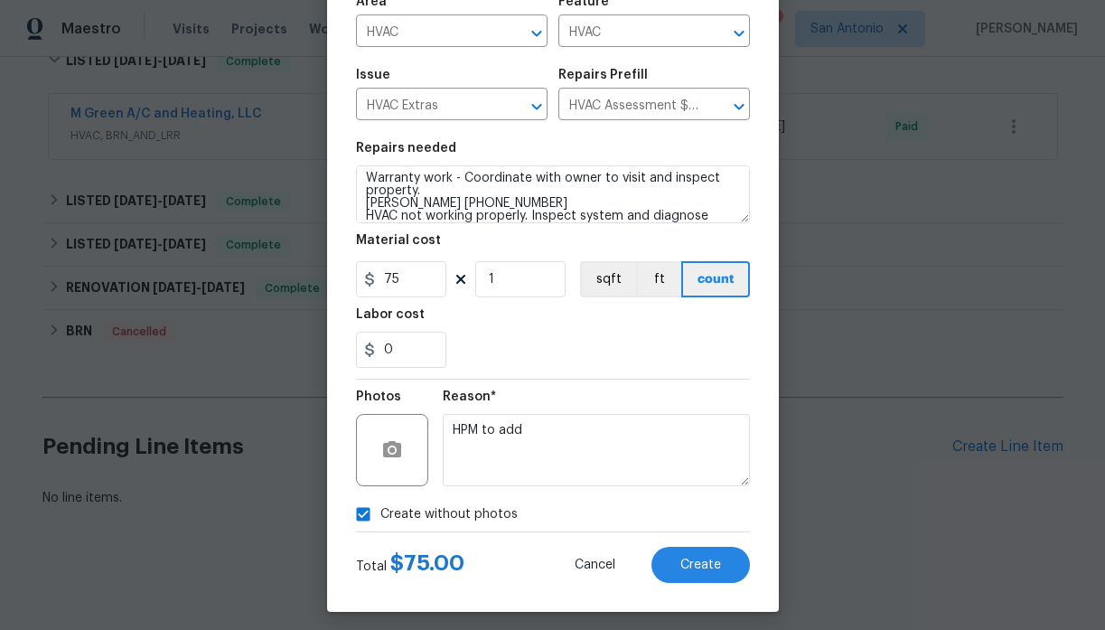
scroll to position [136, 0]
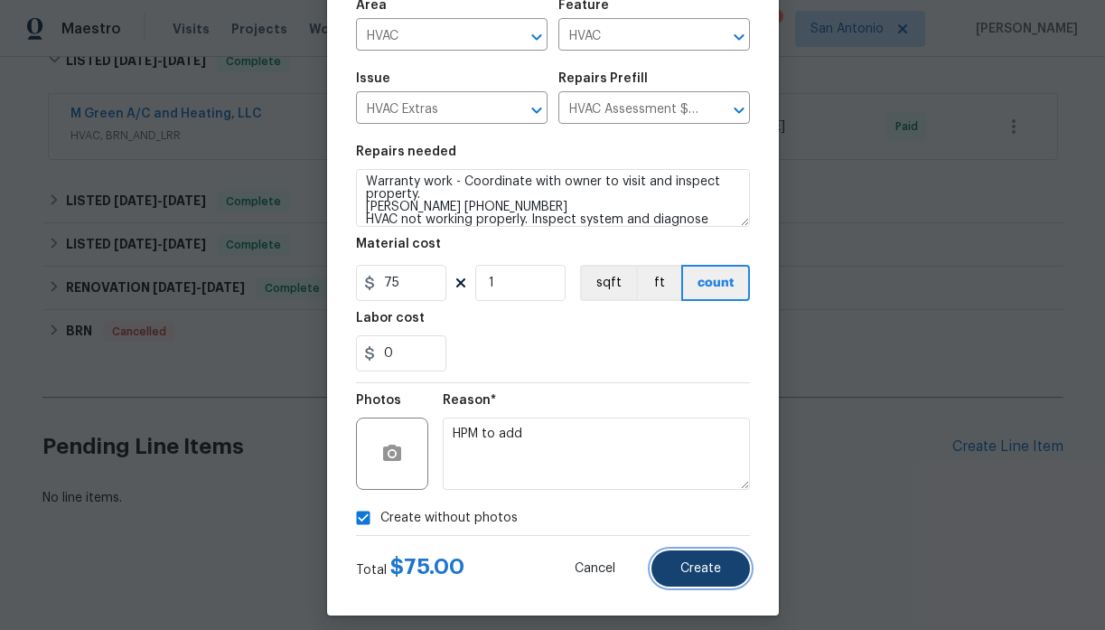
click at [698, 561] on button "Create" at bounding box center [700, 568] width 98 height 36
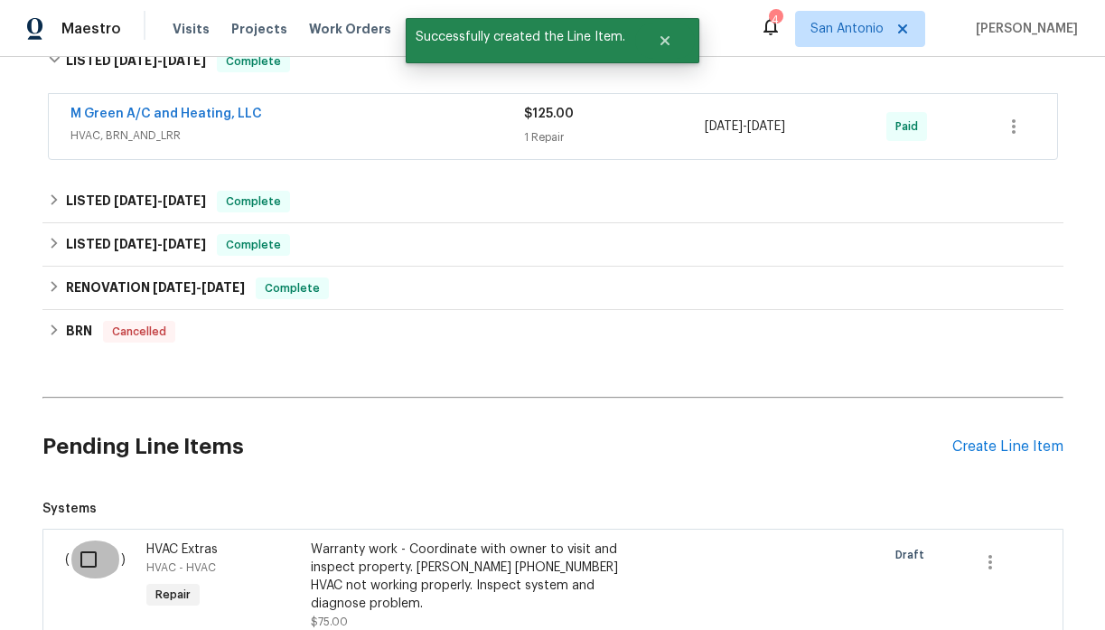
click at [92, 558] on input "checkbox" at bounding box center [95, 559] width 51 height 38
checkbox input "true"
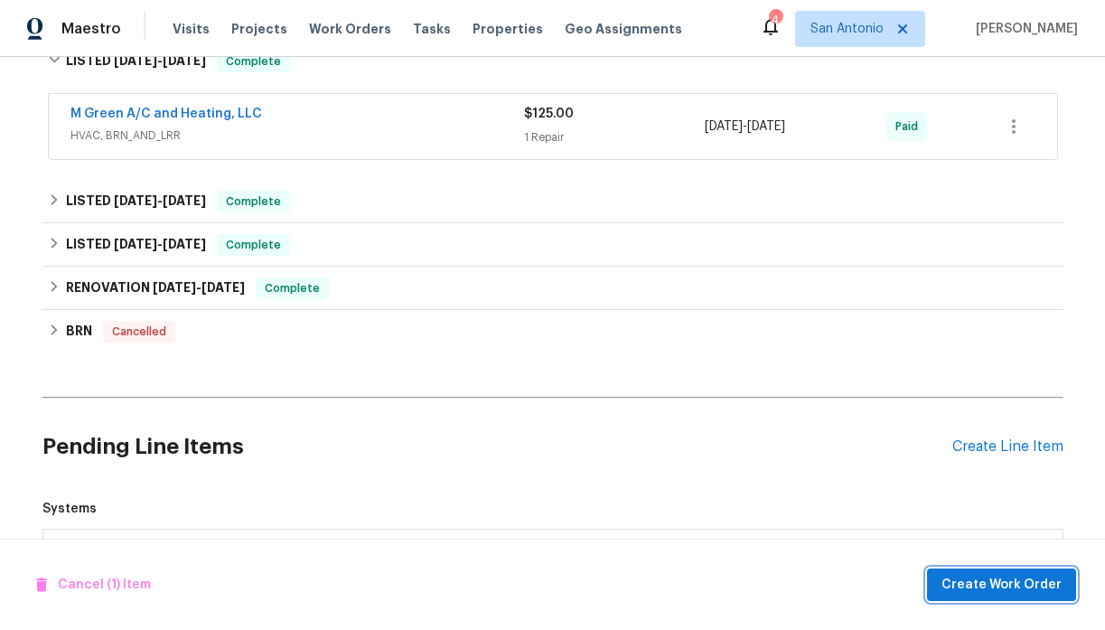
click at [983, 579] on span "Create Work Order" at bounding box center [1001, 585] width 120 height 23
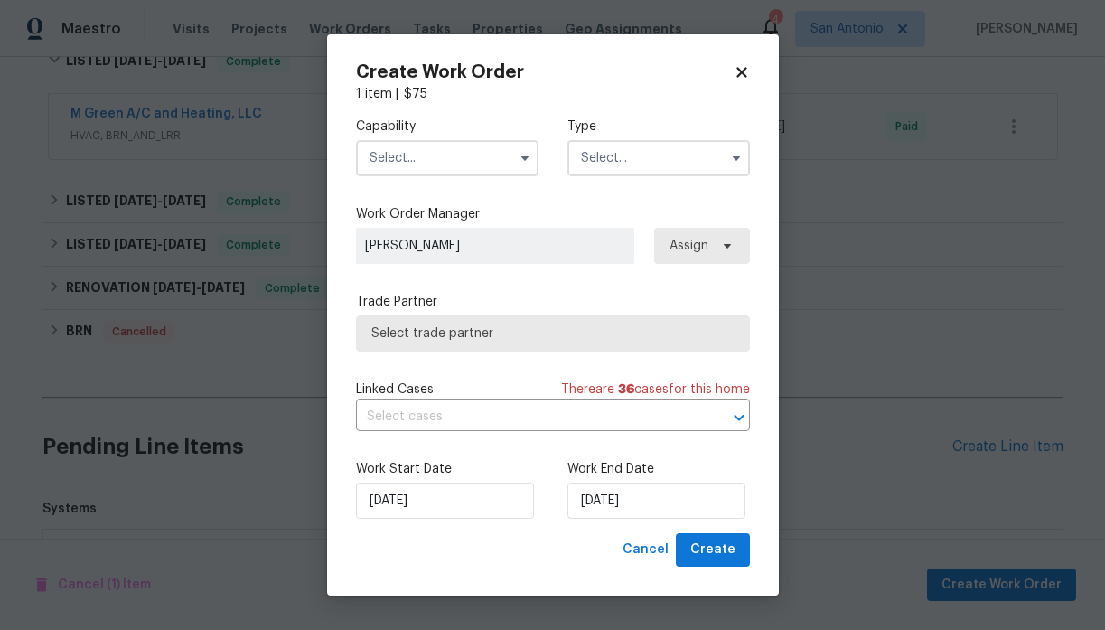
click at [494, 160] on input "text" at bounding box center [447, 158] width 182 height 36
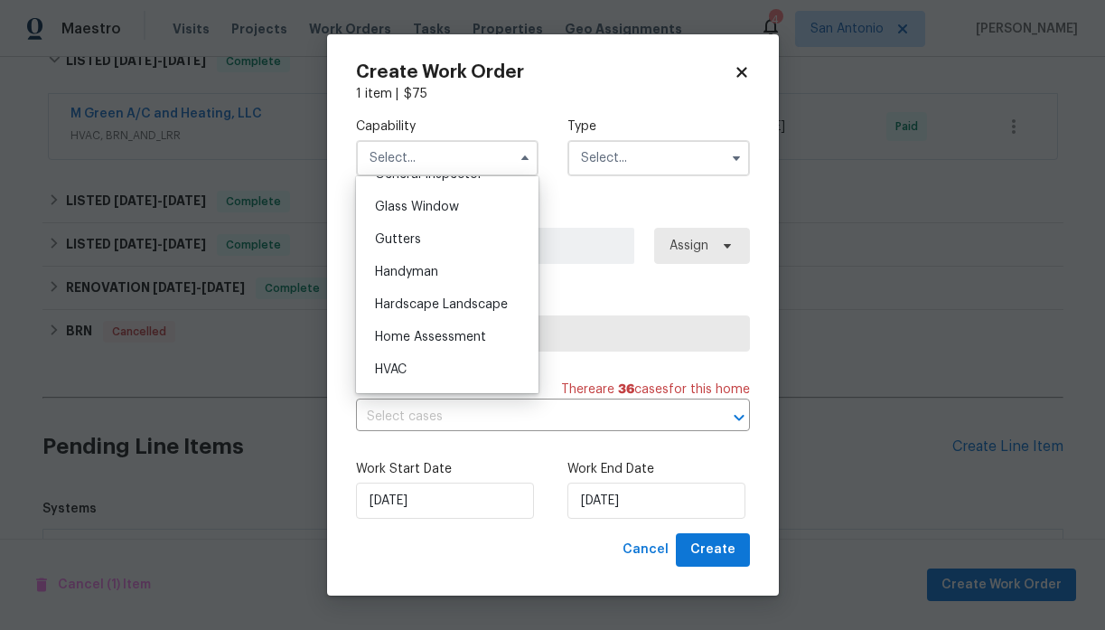
scroll to position [928, 0]
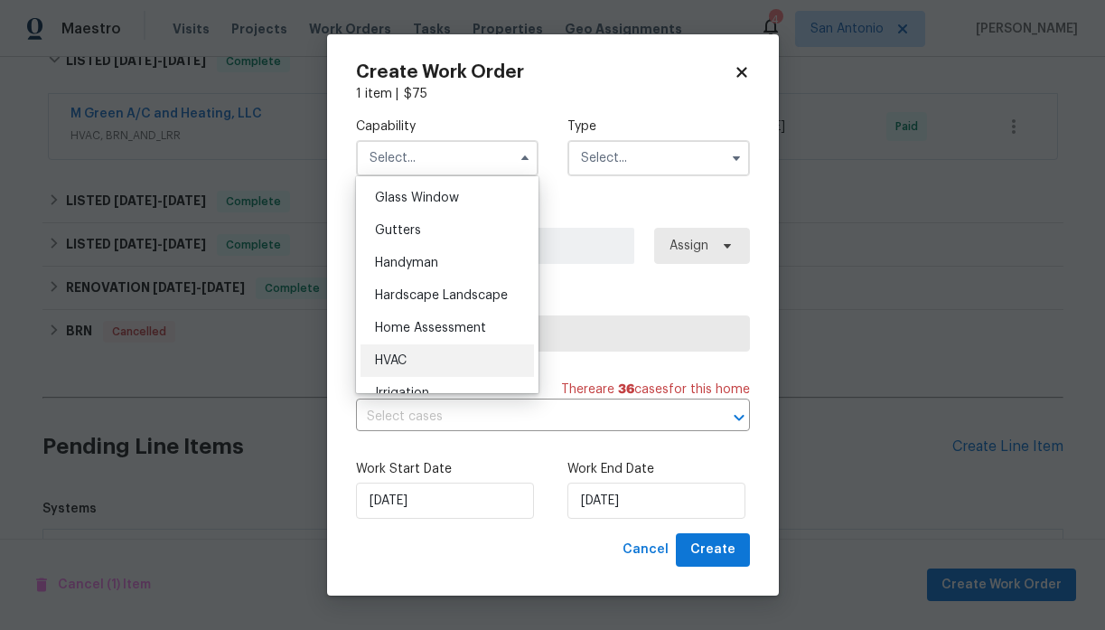
click at [415, 354] on div "HVAC" at bounding box center [446, 360] width 173 height 33
type input "HVAC"
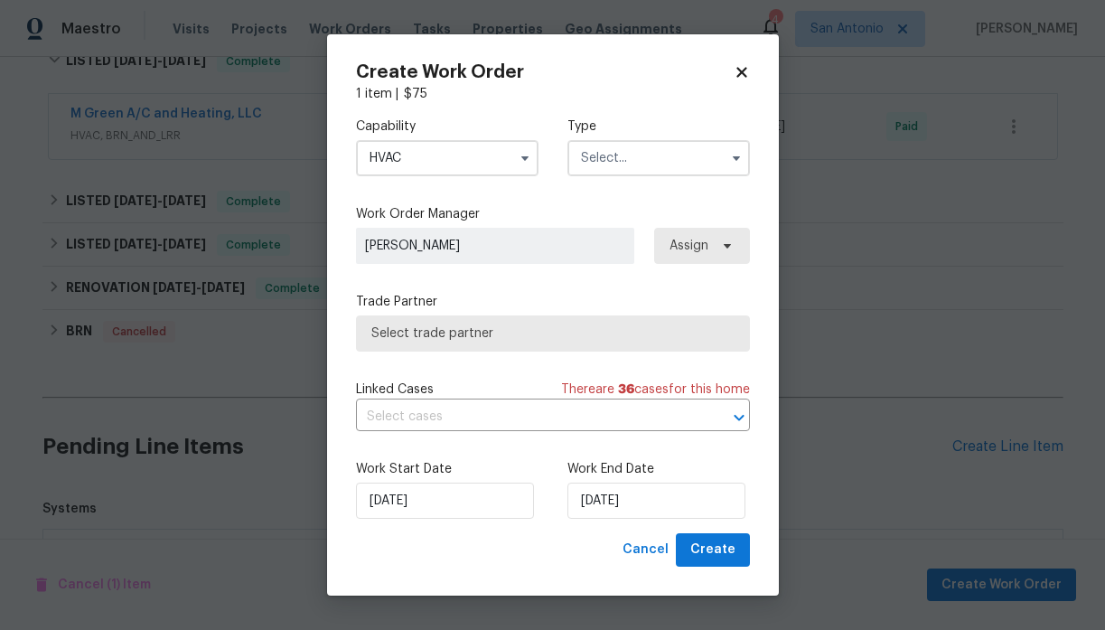
click at [641, 158] on input "text" at bounding box center [658, 158] width 182 height 36
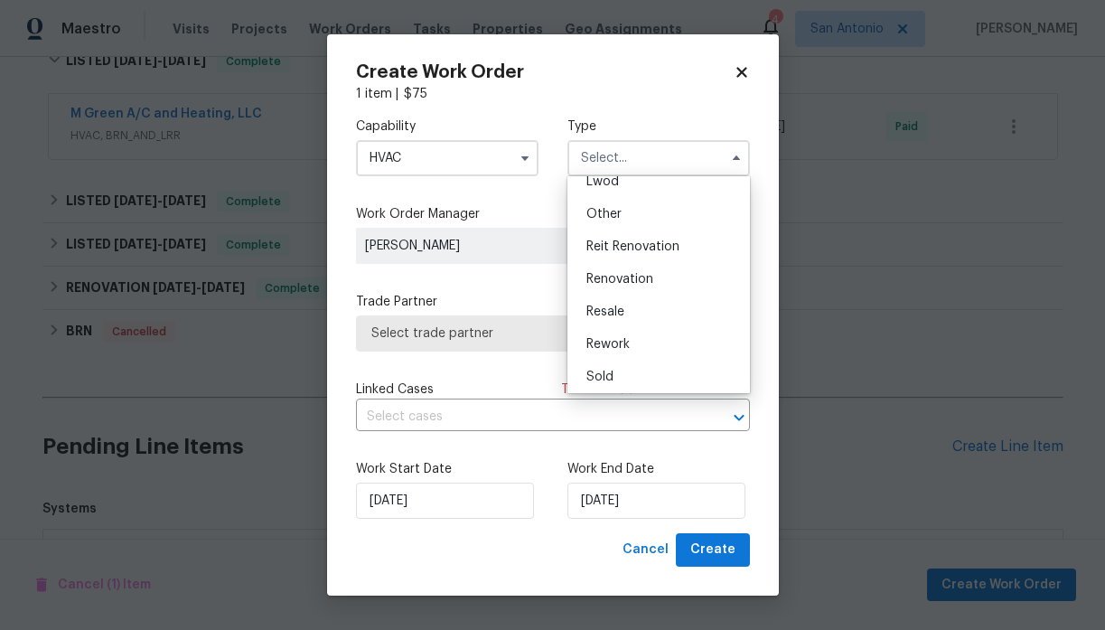
scroll to position [215, 0]
click at [617, 338] on span "Rework" at bounding box center [607, 339] width 43 height 13
type input "Rework"
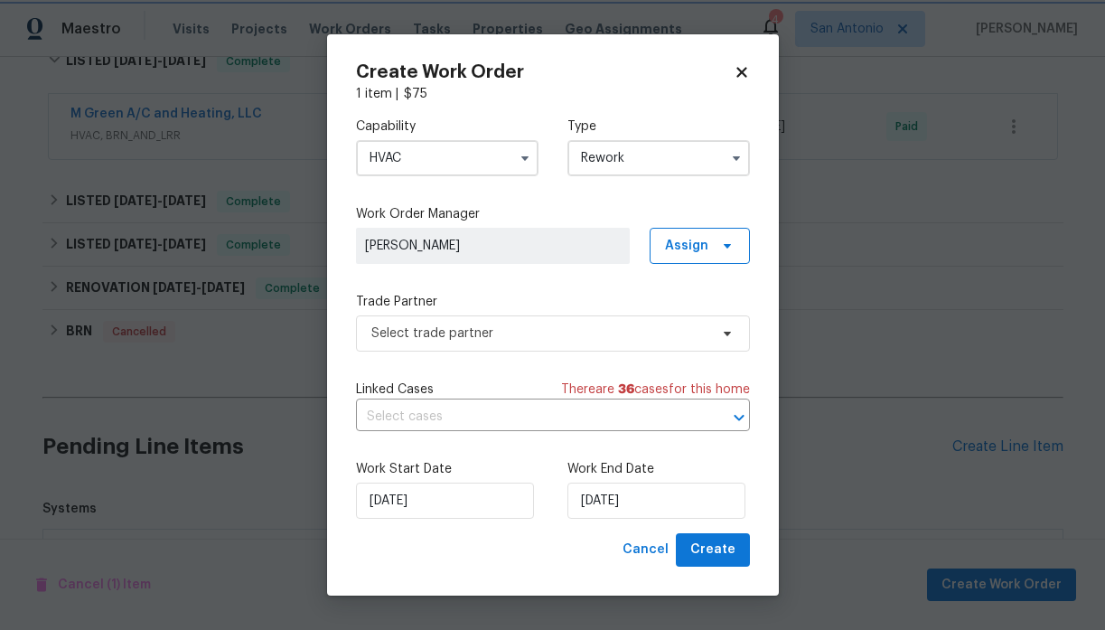
scroll to position [0, 0]
click at [415, 331] on span "Select trade partner" at bounding box center [539, 333] width 337 height 18
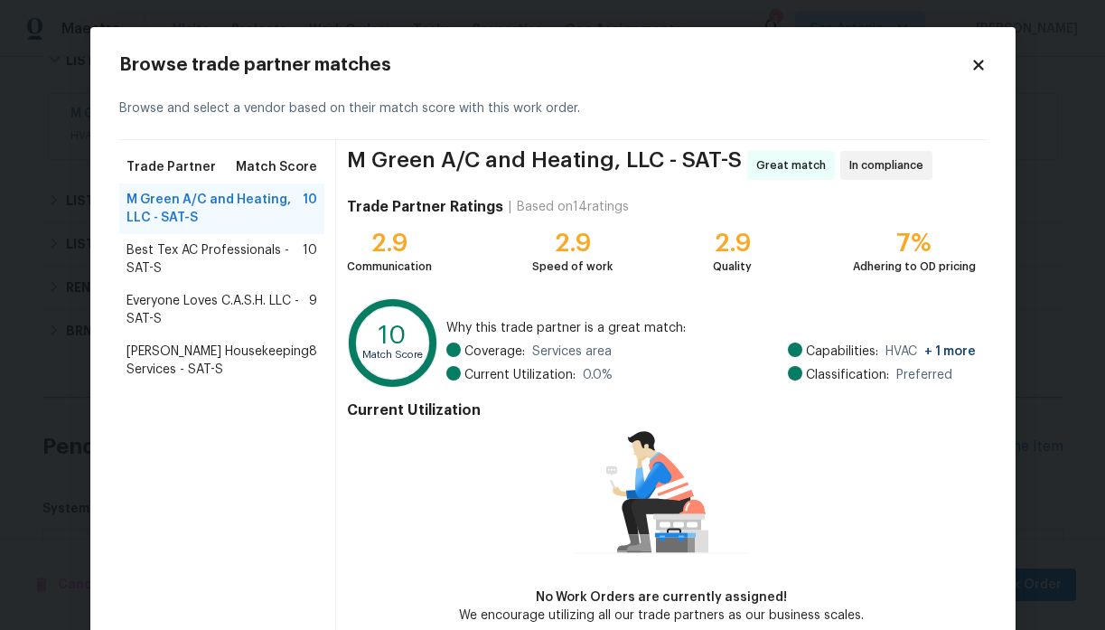
click at [979, 65] on icon at bounding box center [978, 65] width 10 height 10
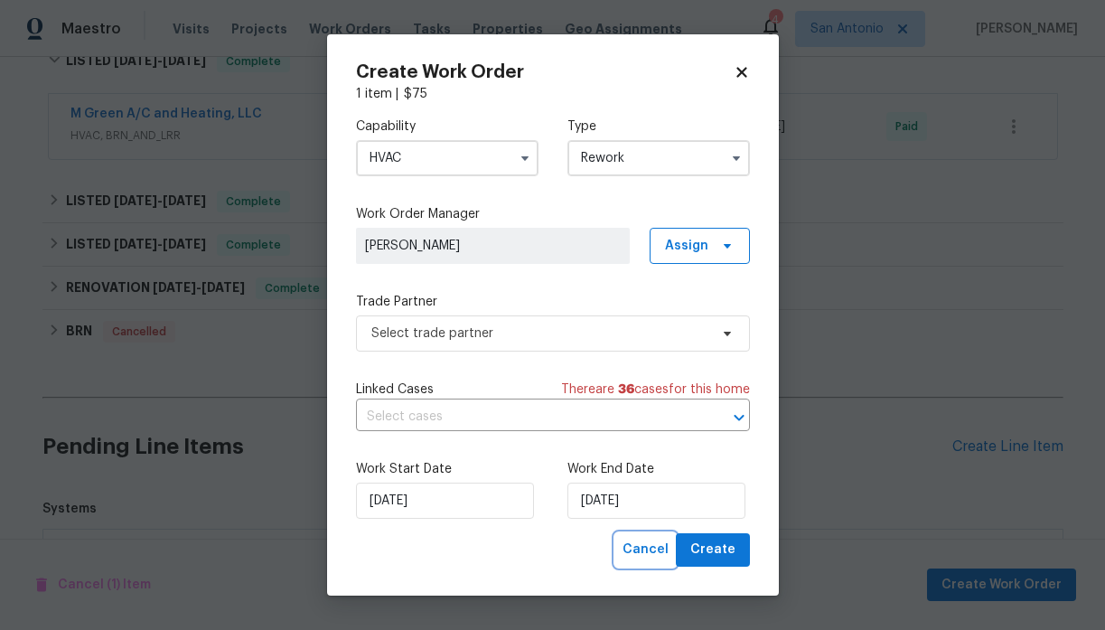
click at [654, 548] on span "Cancel" at bounding box center [645, 549] width 46 height 23
checkbox input "false"
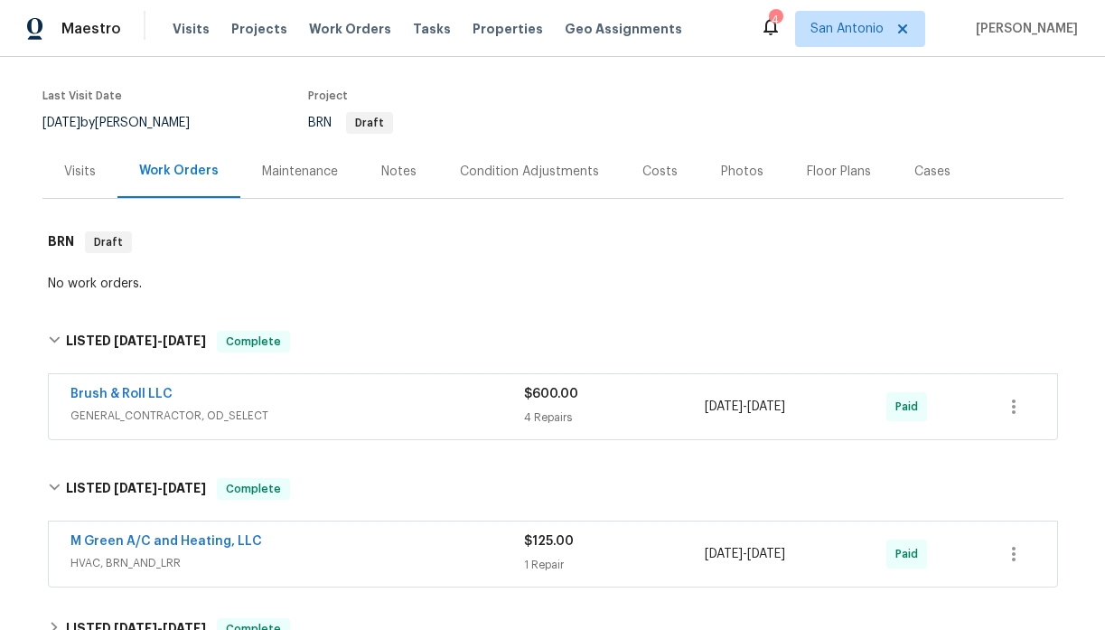
scroll to position [126, 0]
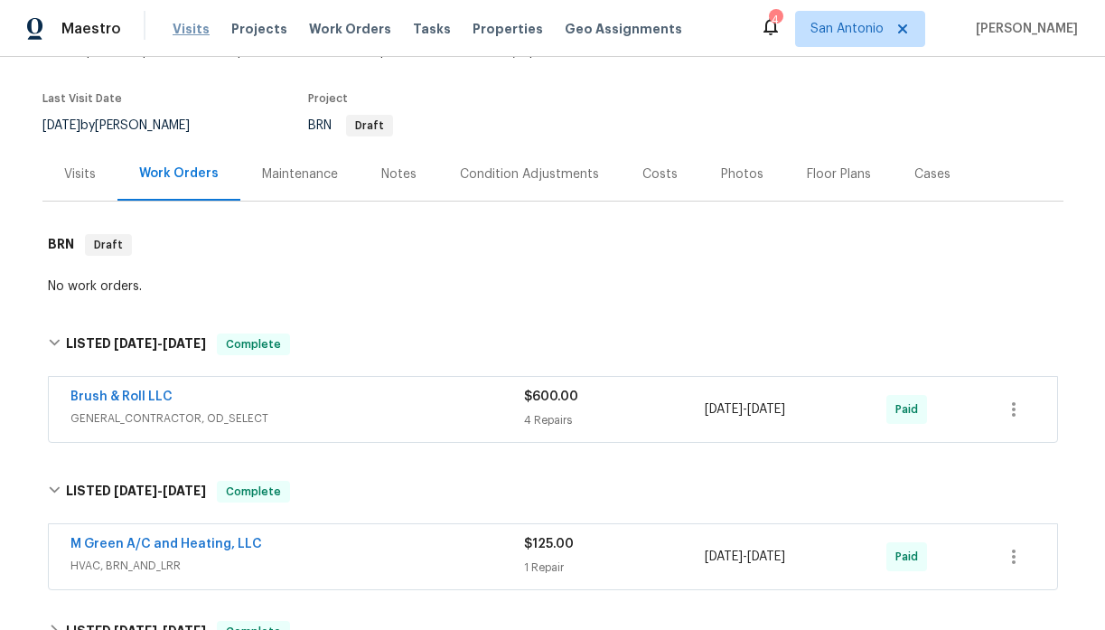
click at [183, 33] on span "Visits" at bounding box center [191, 29] width 37 height 18
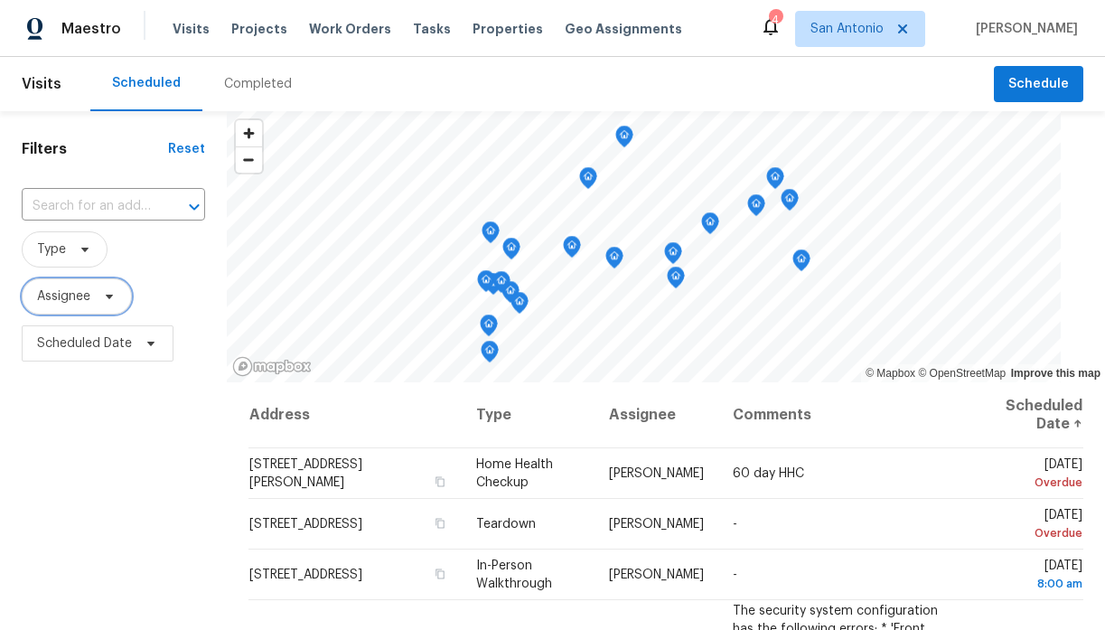
click at [103, 299] on icon at bounding box center [109, 296] width 14 height 14
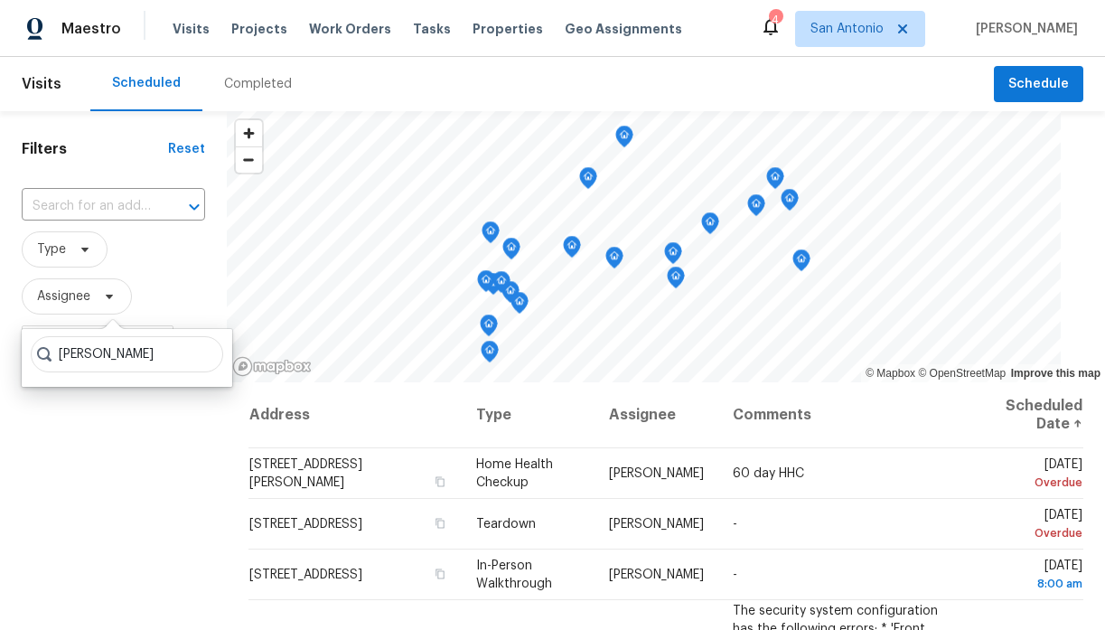
type input "chris fuentes"
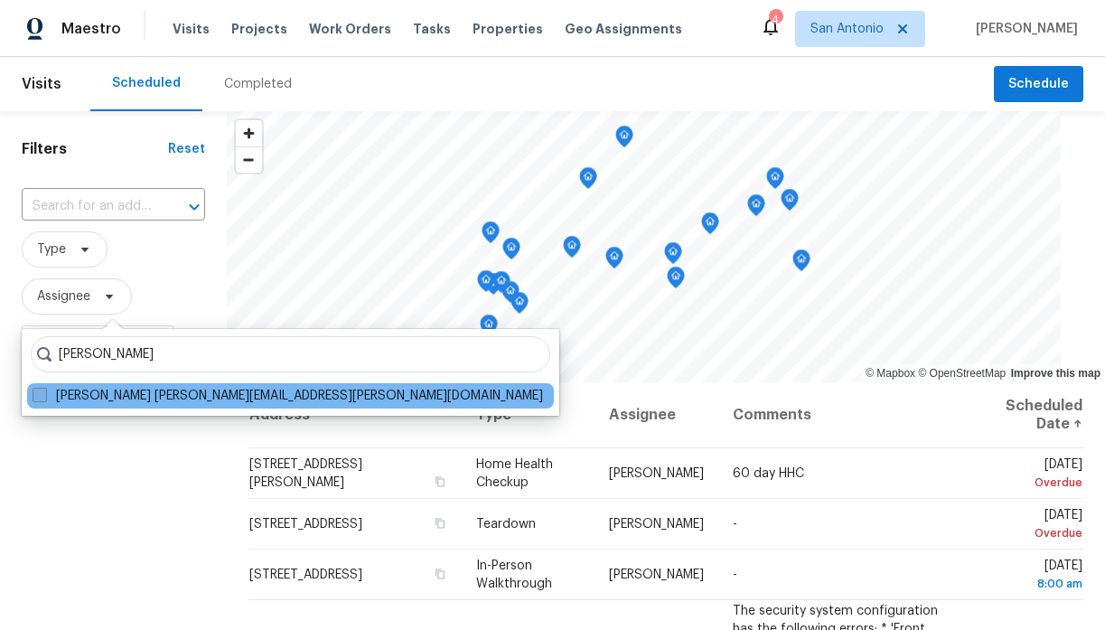
click at [102, 391] on label "Chris Fuentes chris.fuentes@opendoor.com" at bounding box center [288, 396] width 510 height 18
click at [44, 391] on input "Chris Fuentes chris.fuentes@opendoor.com" at bounding box center [39, 393] width 12 height 12
checkbox input "true"
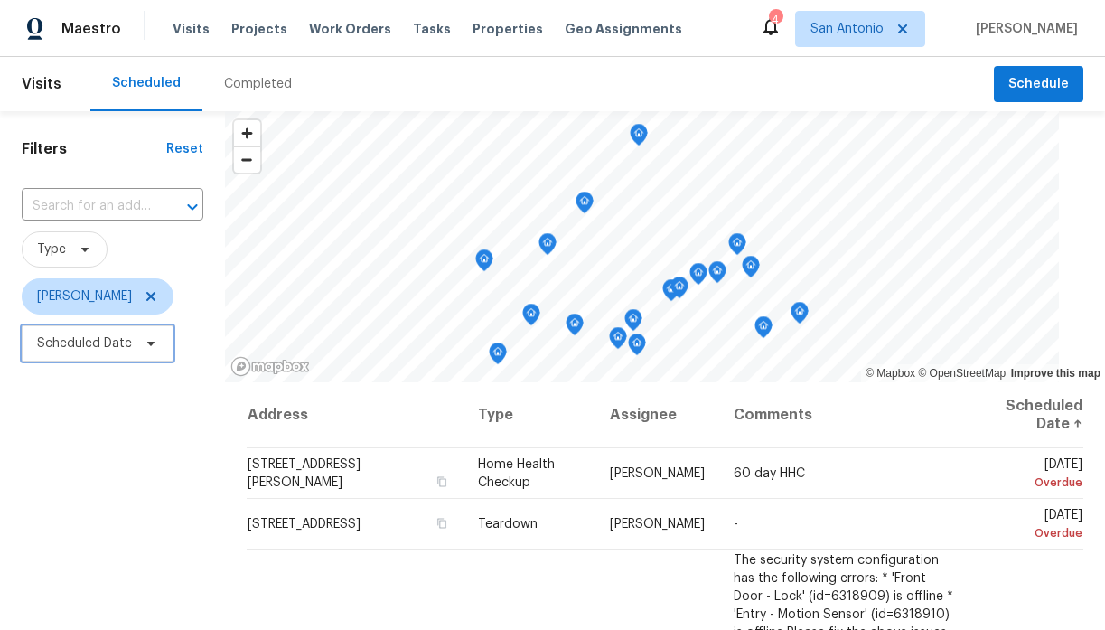
click at [151, 339] on icon at bounding box center [151, 343] width 14 height 14
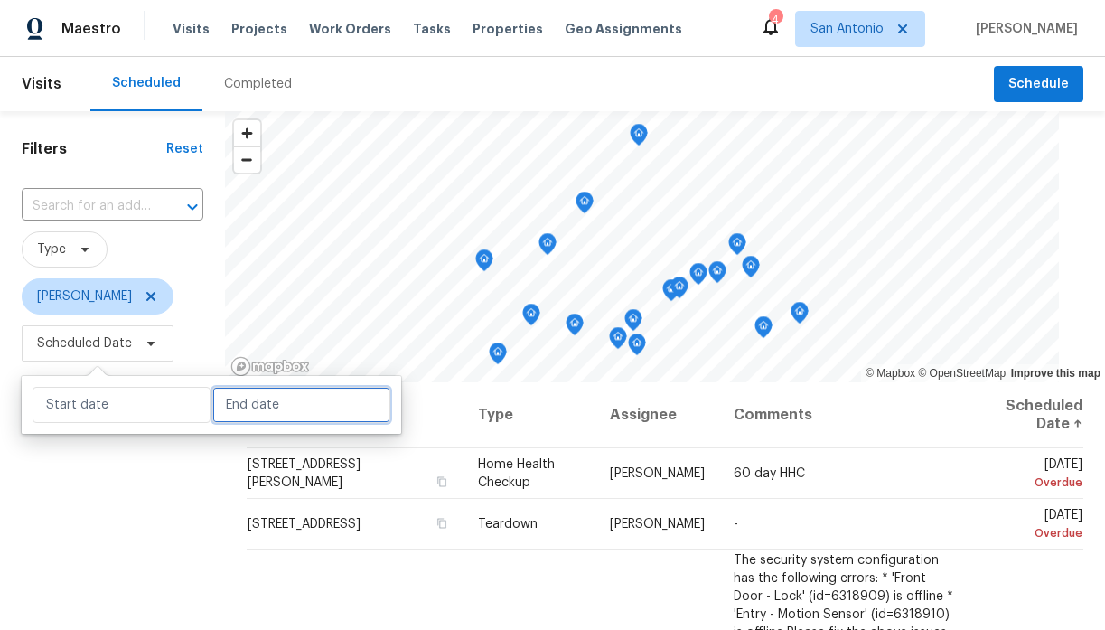
select select "9"
select select "2025"
select select "10"
select select "2025"
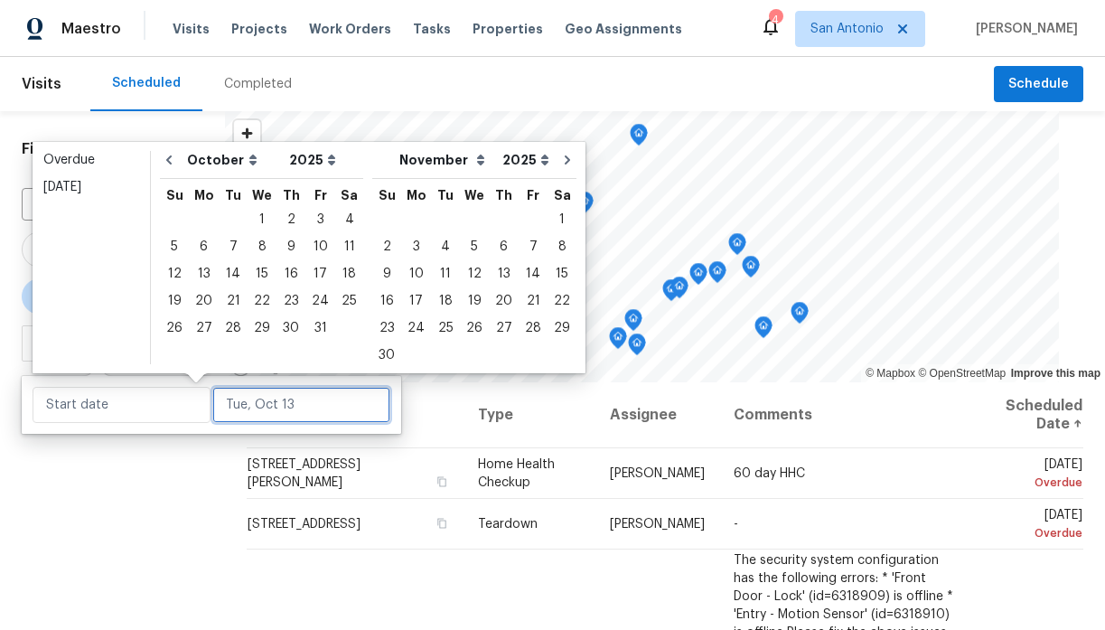
click at [217, 390] on input "text" at bounding box center [301, 405] width 178 height 36
type input "Tue, Oct 21"
type input "Tue, Oct 07"
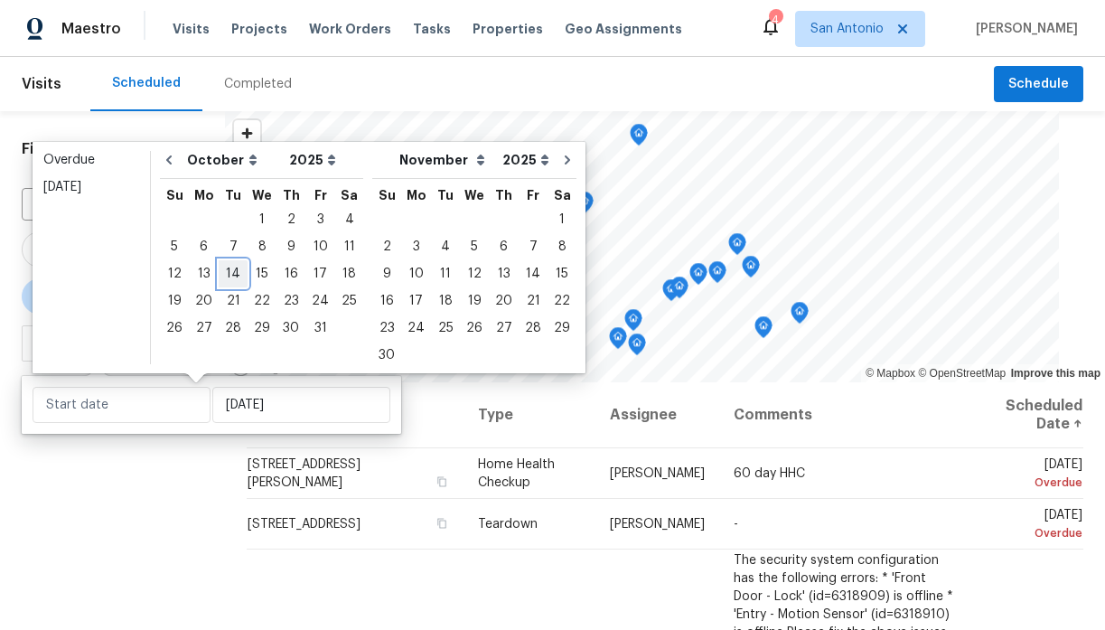
click at [231, 273] on div "14" at bounding box center [233, 273] width 29 height 25
type input "Tue, Oct 14"
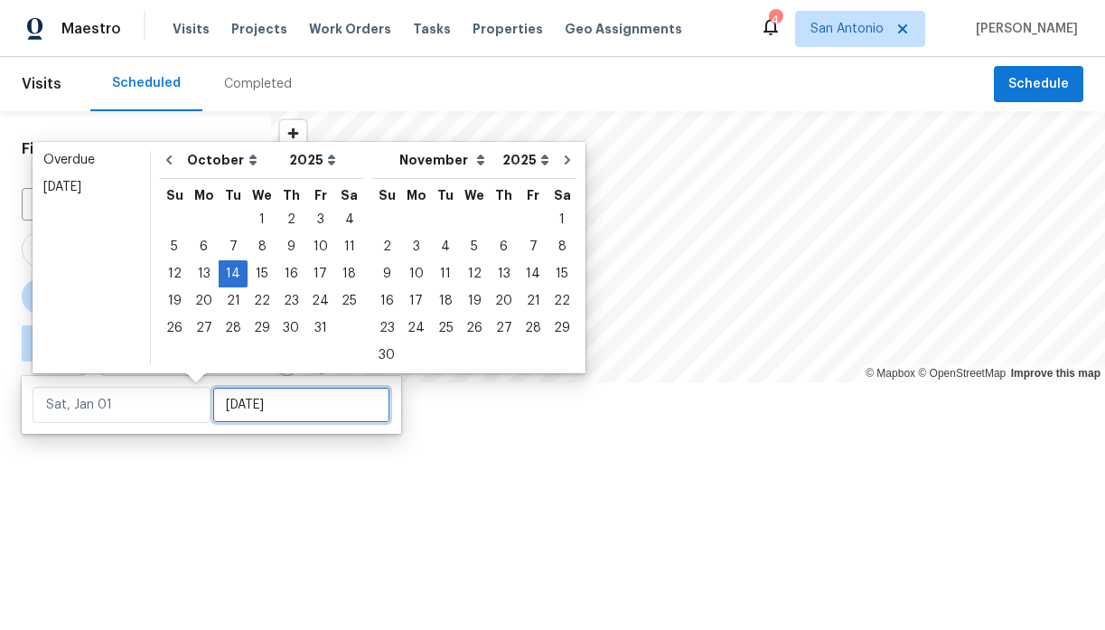
type input "Tue, Oct 14"
type input "Tue, Oct 28"
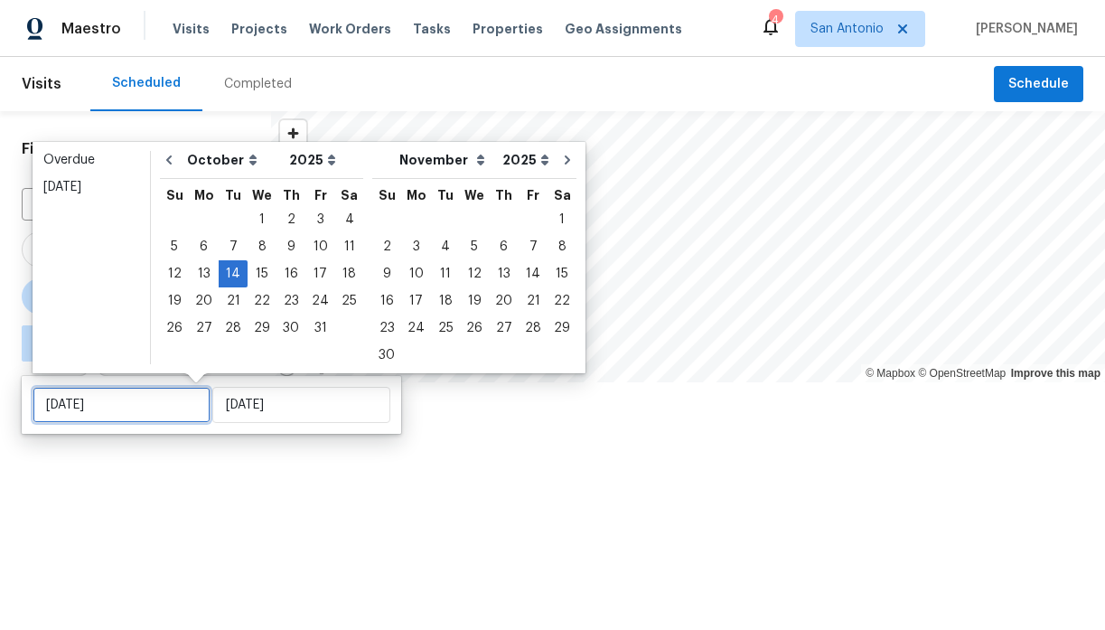
type input "Tue, Oct 14"
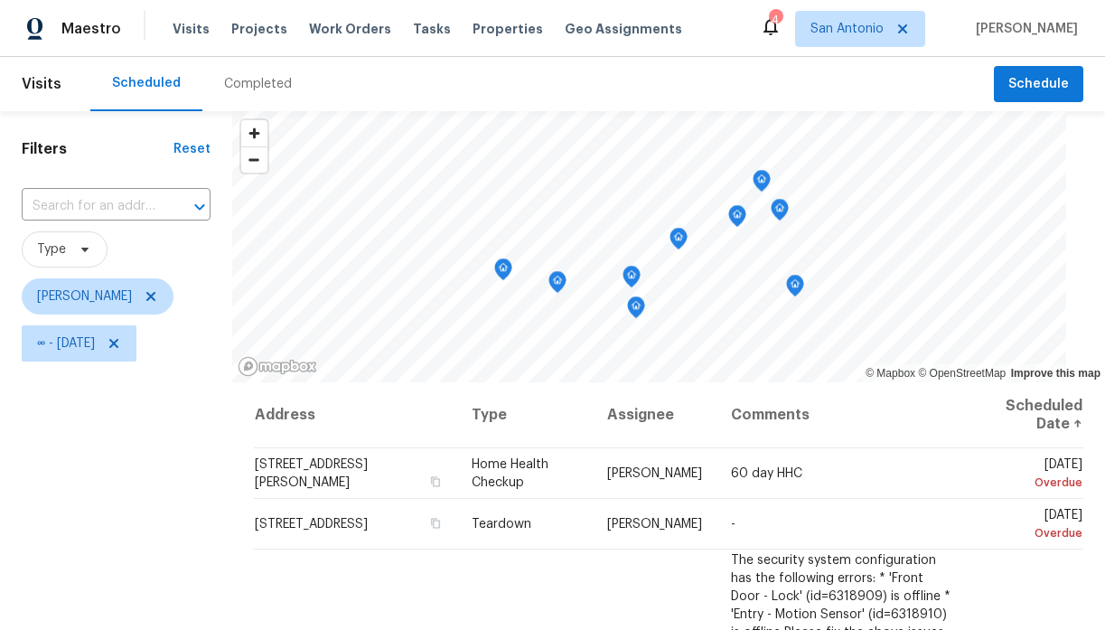
click at [205, 462] on div "Filters Reset ​ Type Chris Fuentes ∞ - Tue, Oct 14" at bounding box center [116, 498] width 232 height 775
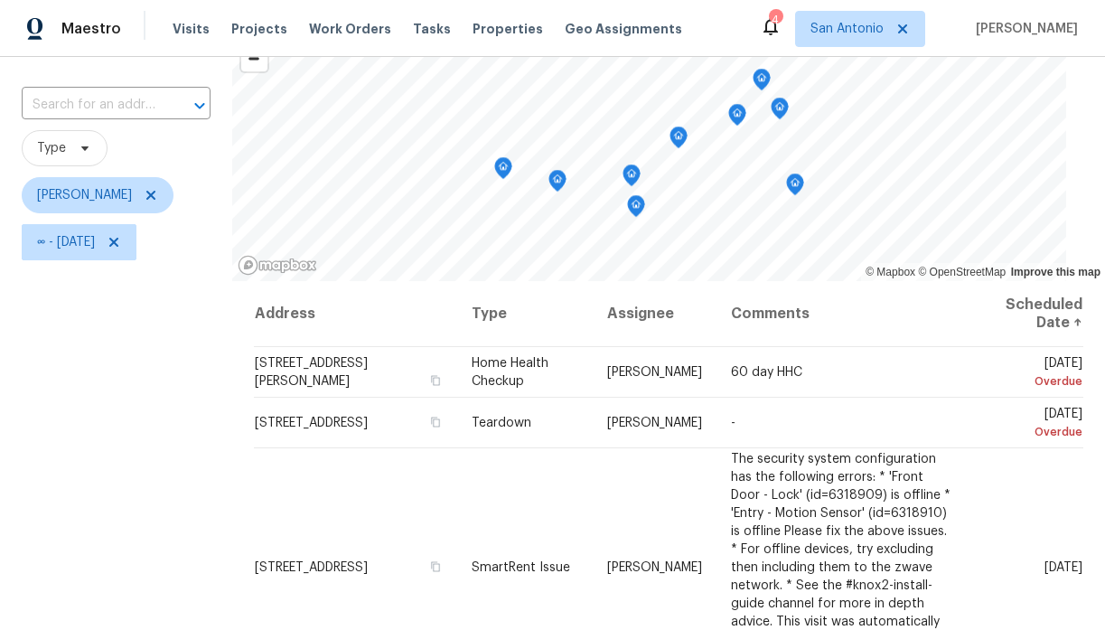
scroll to position [104, 0]
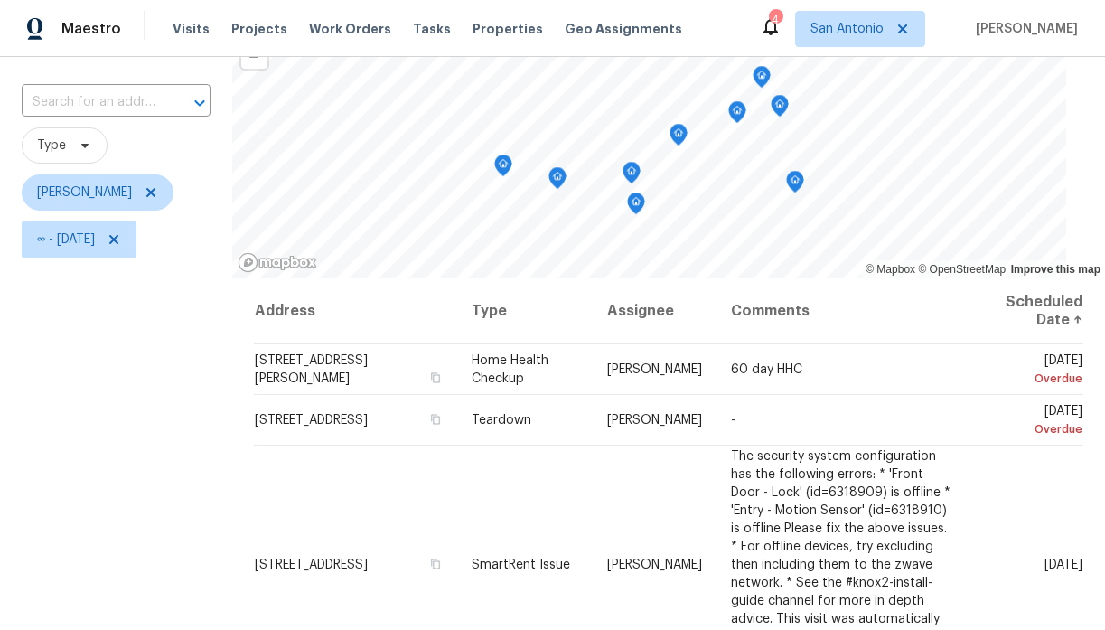
click at [787, 182] on icon "Map marker" at bounding box center [795, 182] width 16 height 21
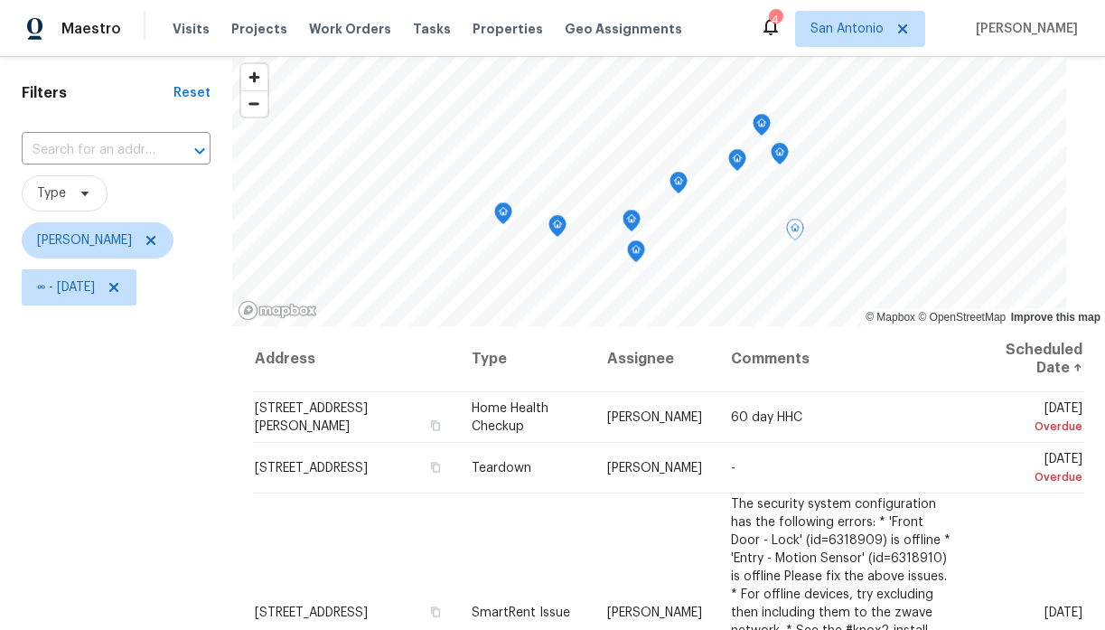
scroll to position [3, 0]
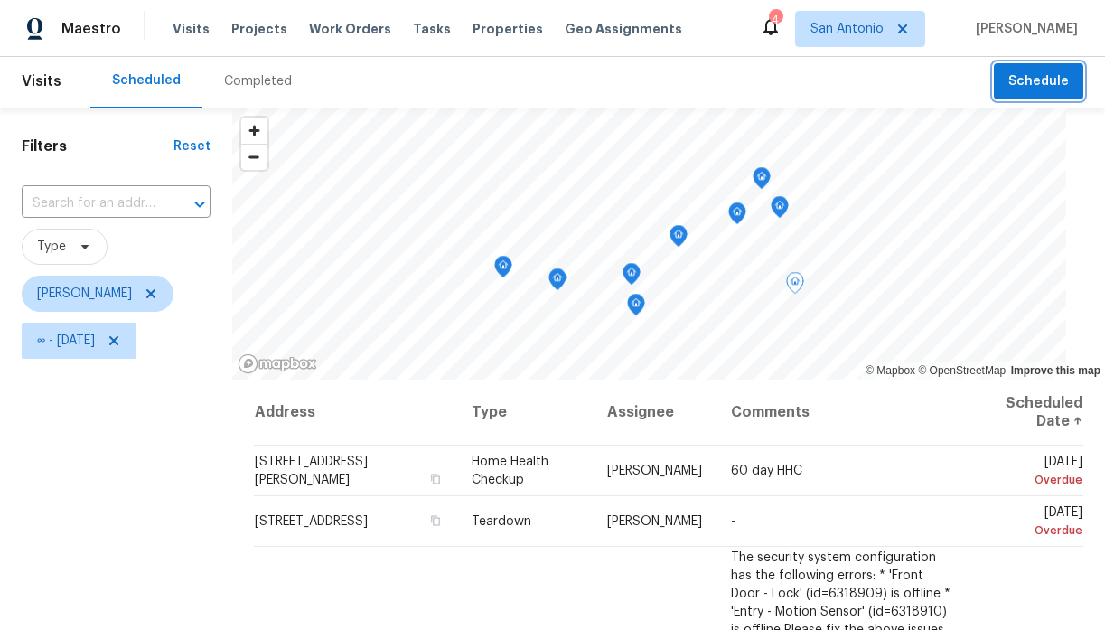
click at [1024, 88] on span "Schedule" at bounding box center [1038, 81] width 61 height 23
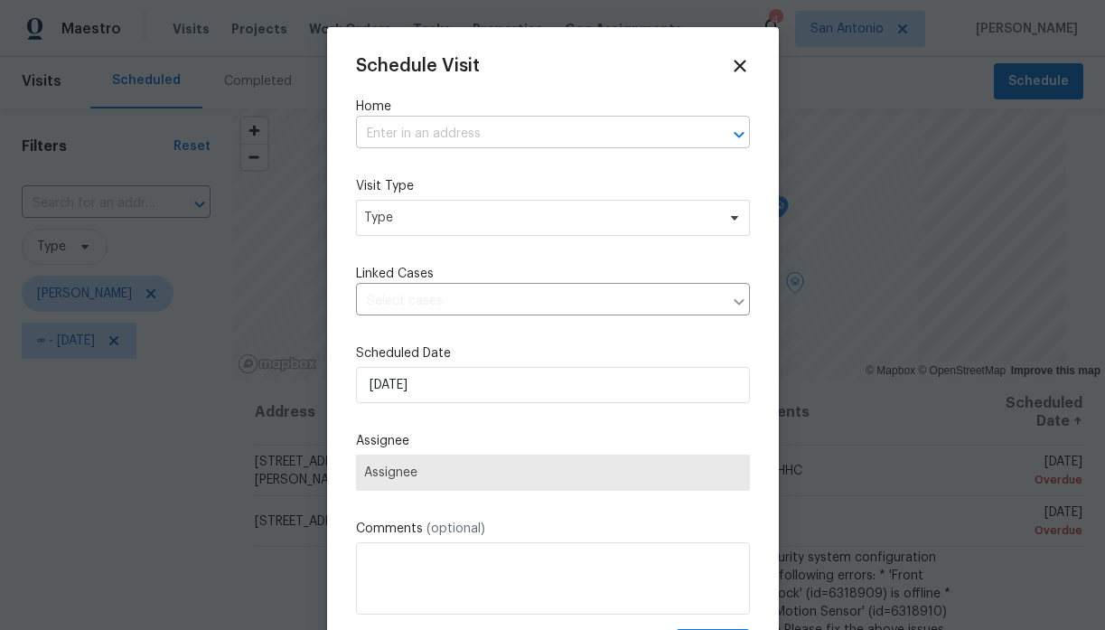
click at [494, 142] on input "text" at bounding box center [527, 134] width 343 height 28
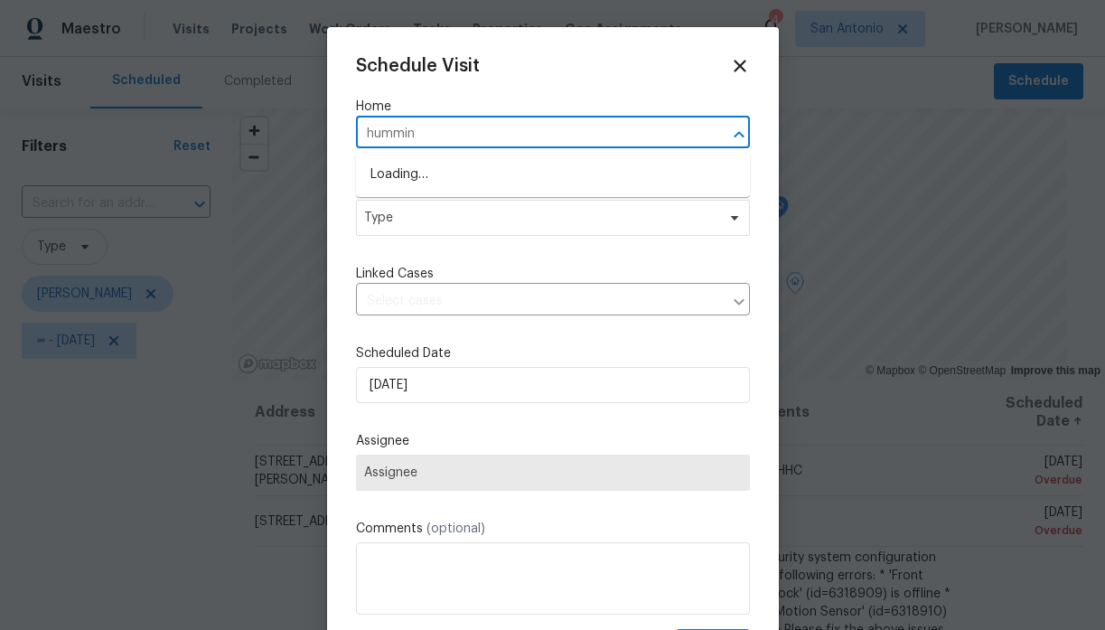
type input "humming"
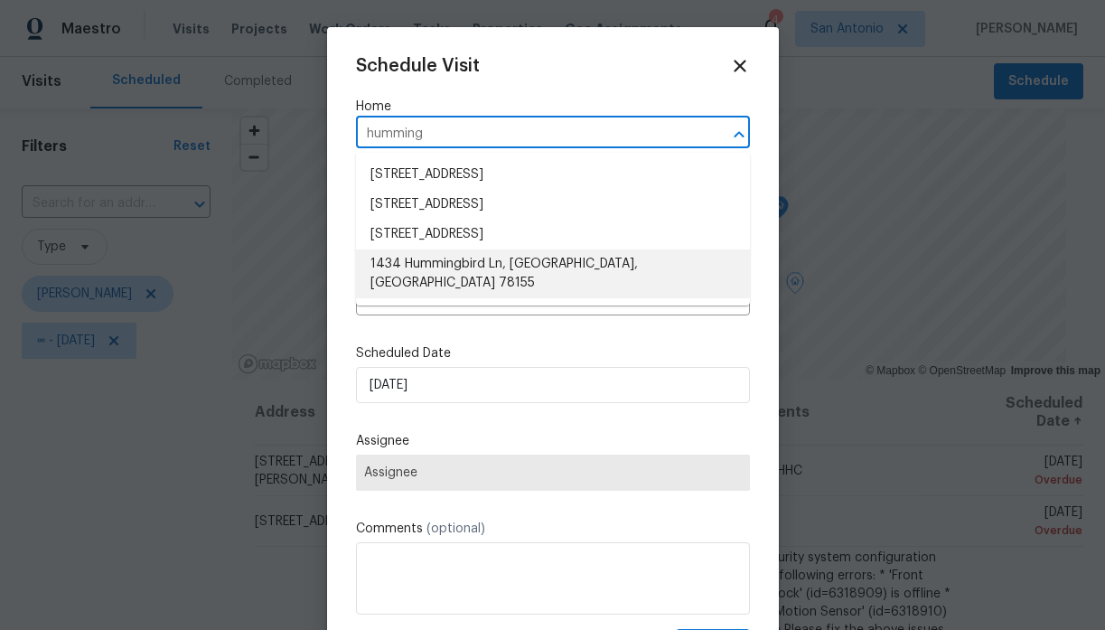
click at [443, 268] on li "1434 Hummingbird Ln, Seguin, TX 78155" at bounding box center [553, 273] width 394 height 49
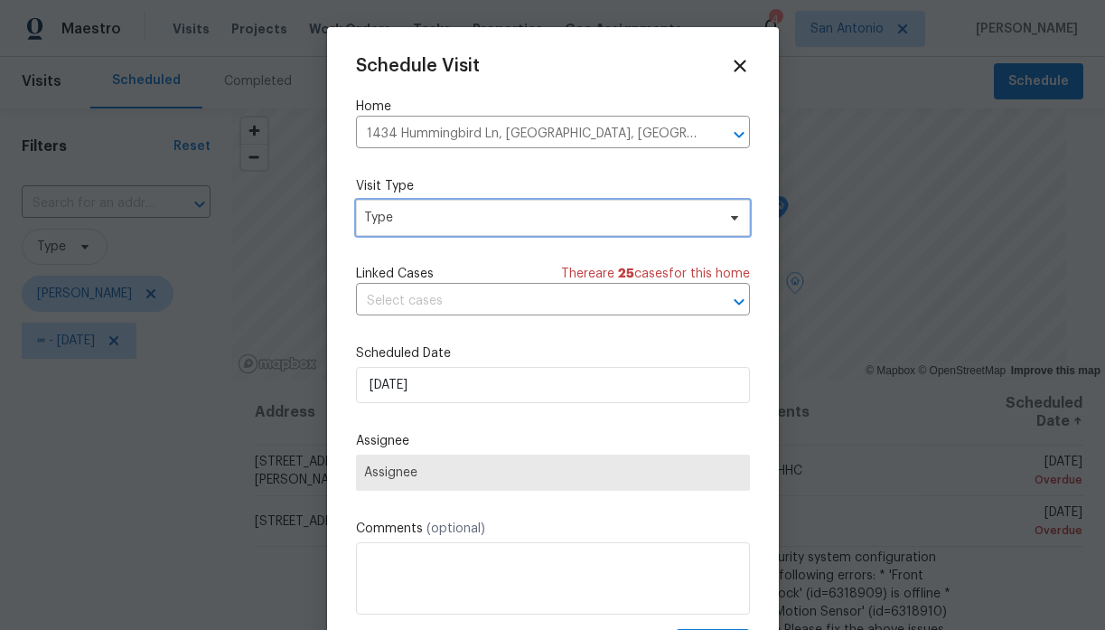
click at [432, 211] on span "Type" at bounding box center [539, 218] width 351 height 18
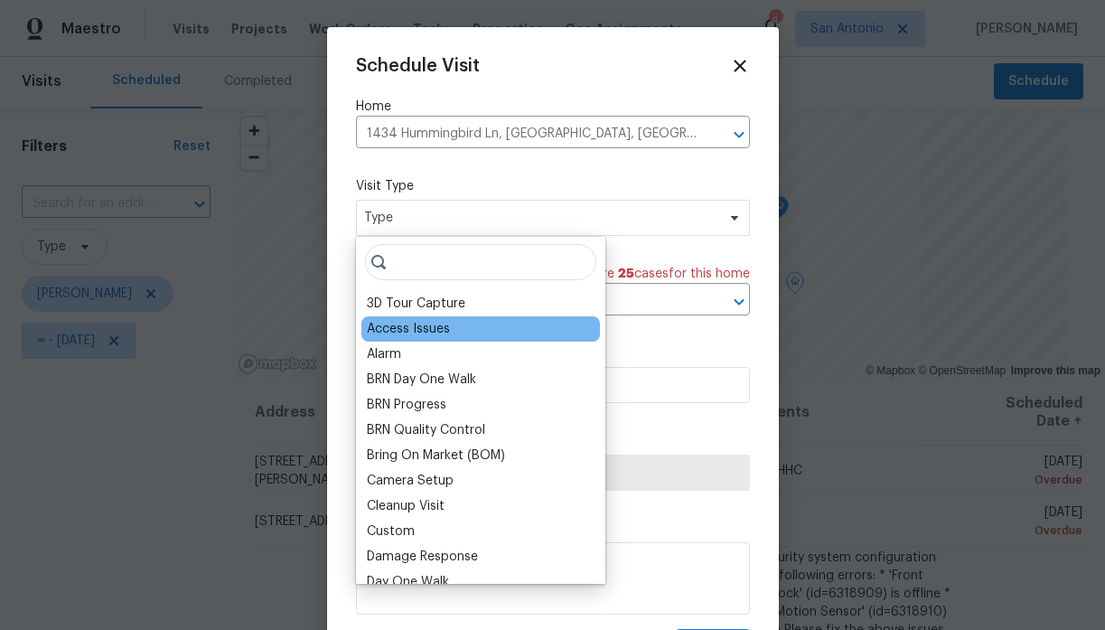
click at [425, 332] on div "Access Issues" at bounding box center [408, 329] width 83 height 18
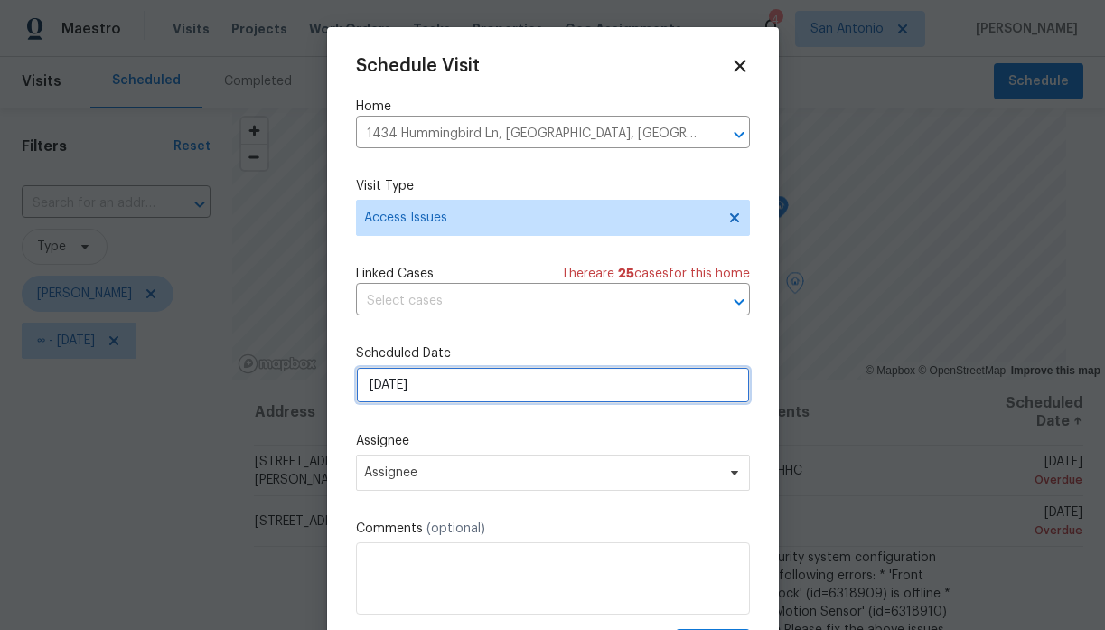
click at [447, 388] on input "10/13/2025" at bounding box center [553, 385] width 394 height 36
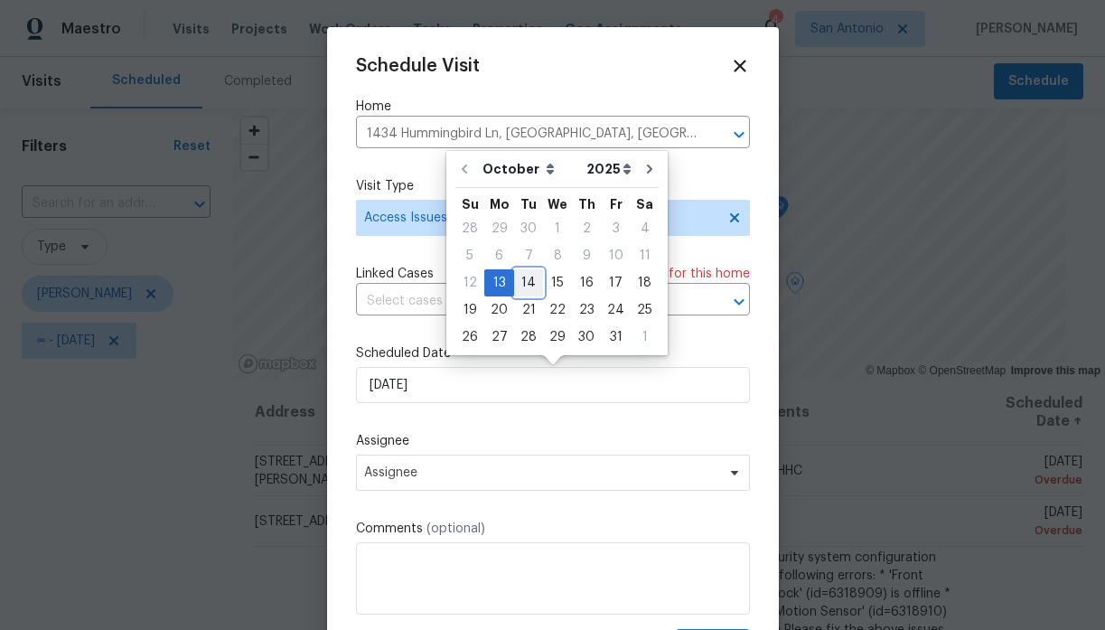
click at [526, 276] on div "14" at bounding box center [528, 282] width 29 height 25
type input "10/14/2025"
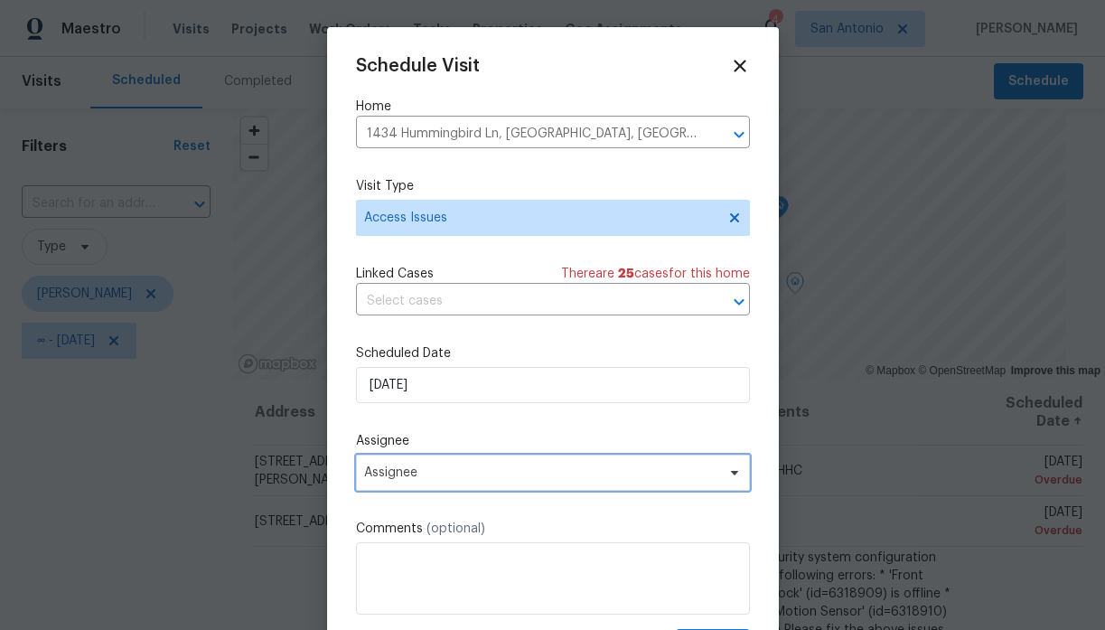
click at [429, 478] on span "Assignee" at bounding box center [541, 472] width 354 height 14
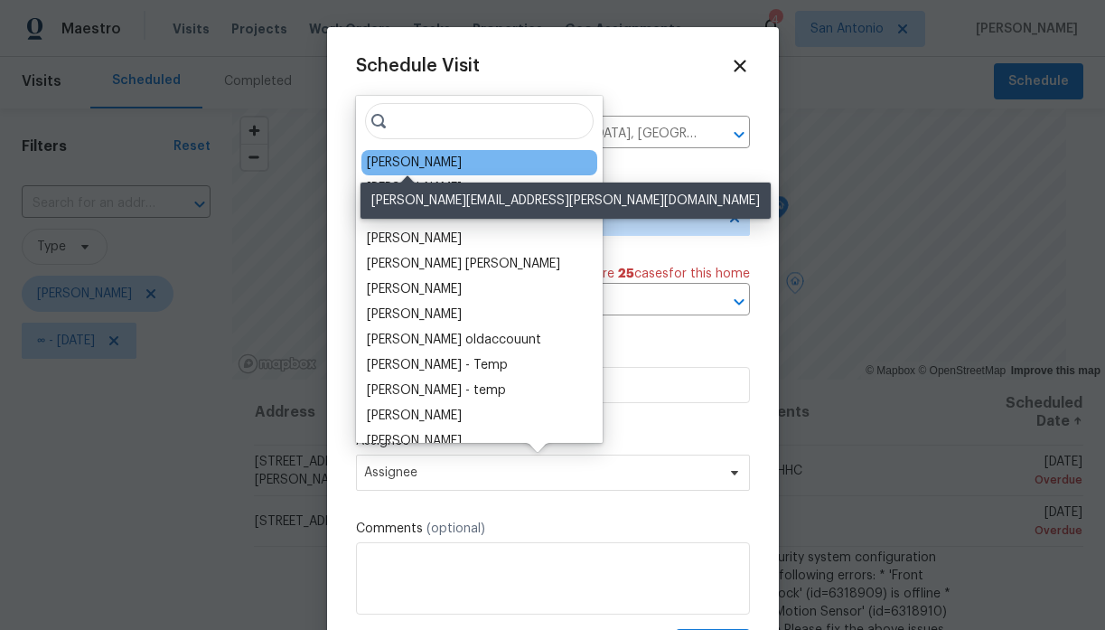
click at [444, 168] on div "[PERSON_NAME]" at bounding box center [414, 163] width 95 height 18
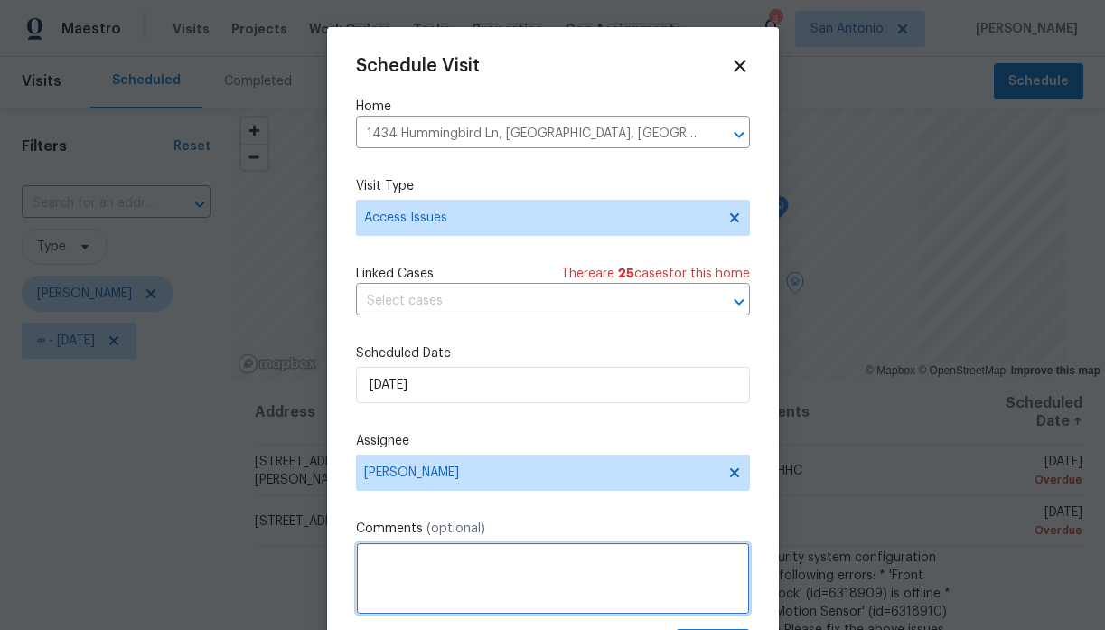
click at [462, 564] on textarea at bounding box center [553, 578] width 394 height 72
paste textarea "https://opendoor.slack.com/archives/CAEUF9VFY/p1760133791203029"
type textarea "https://opendoor.slack.com/archives/CAEUF9VFY/p1760133791203029"
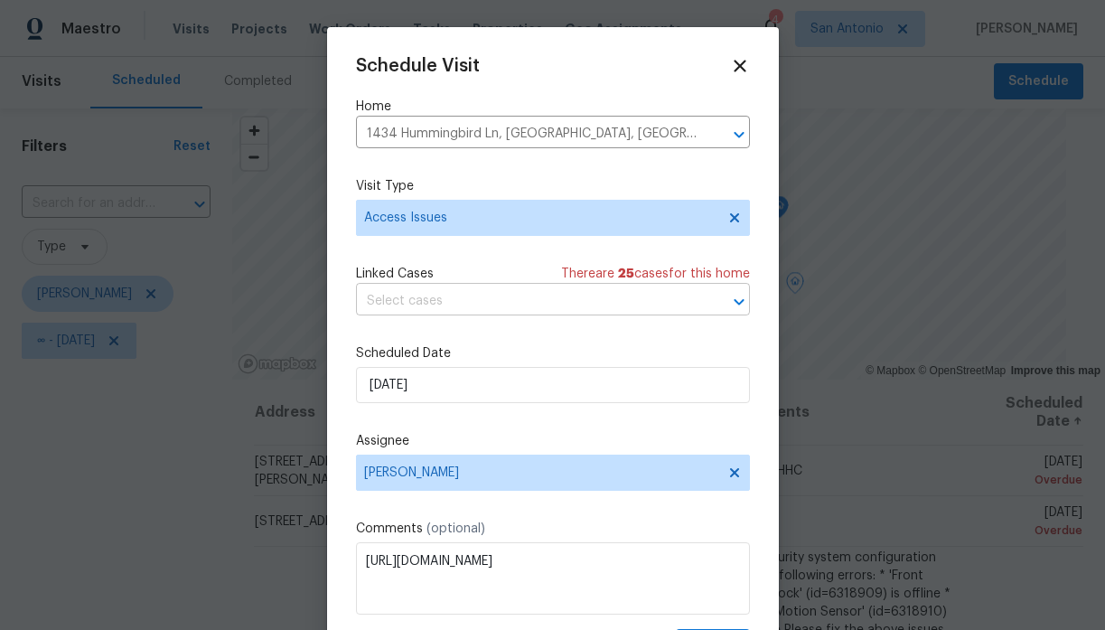
click at [601, 297] on input "text" at bounding box center [527, 301] width 343 height 28
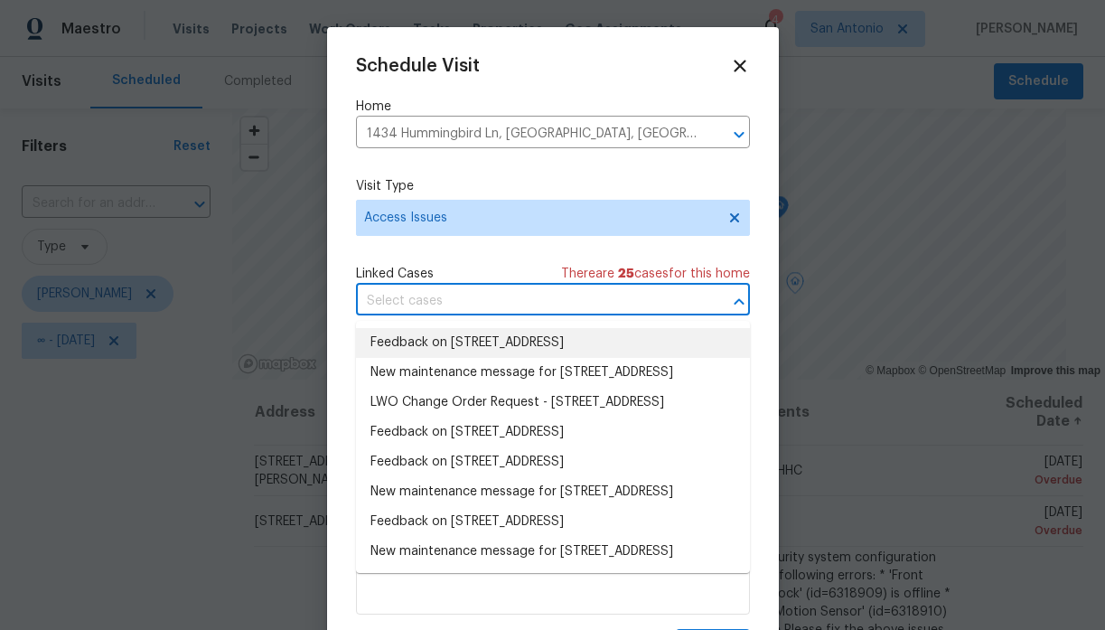
click at [596, 342] on li "Feedback on 1434 Hummingbird Ln, Seguin, TX 78155" at bounding box center [553, 343] width 394 height 30
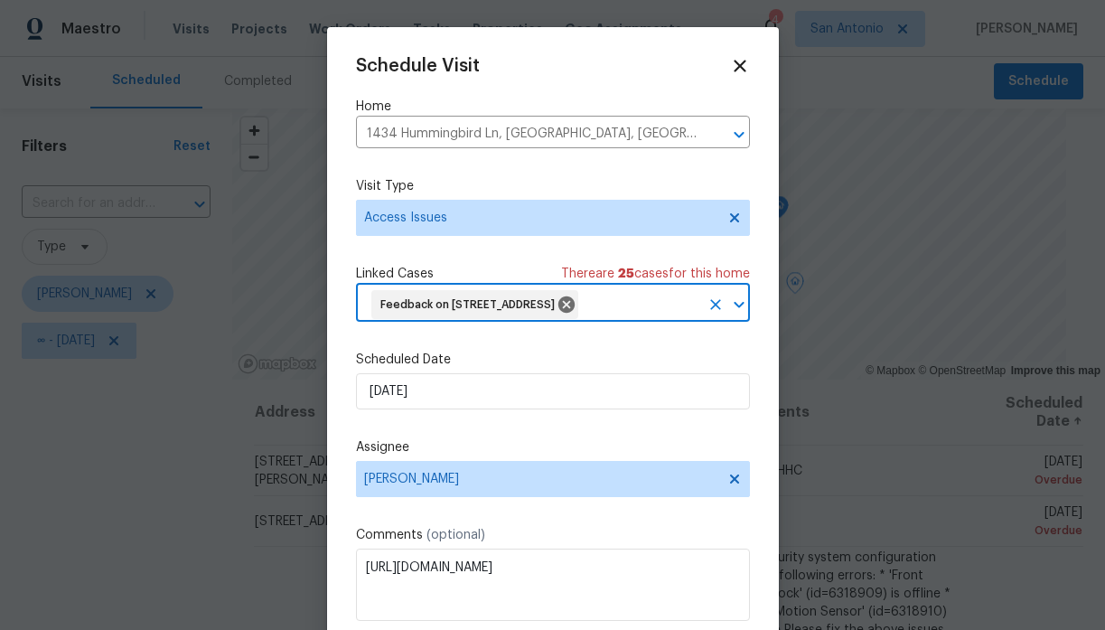
scroll to position [67, 0]
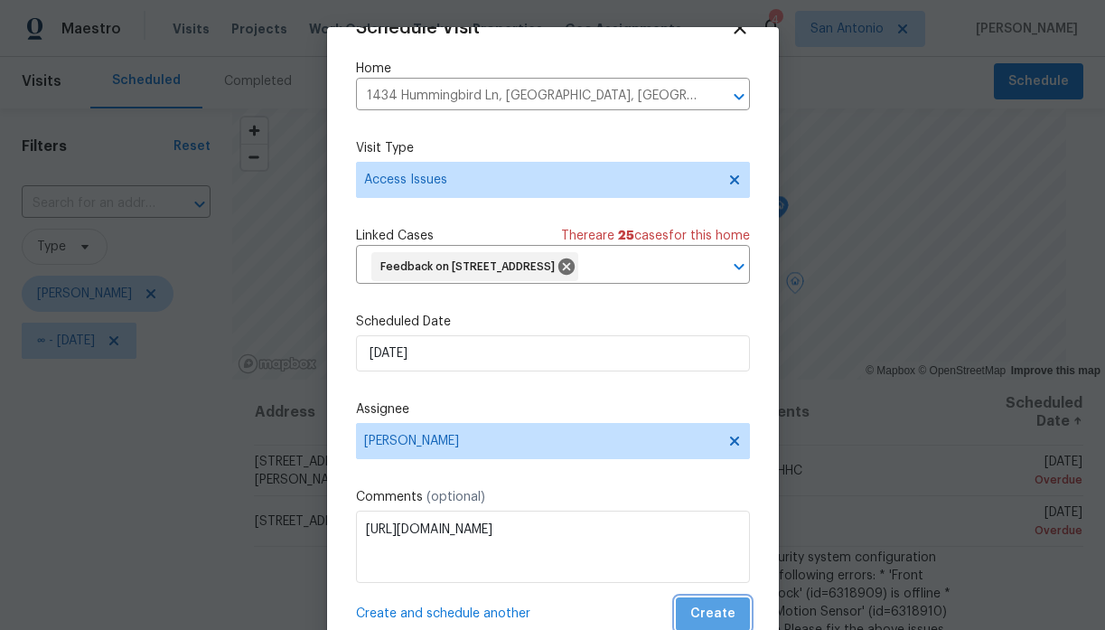
click at [727, 605] on span "Create" at bounding box center [712, 614] width 45 height 23
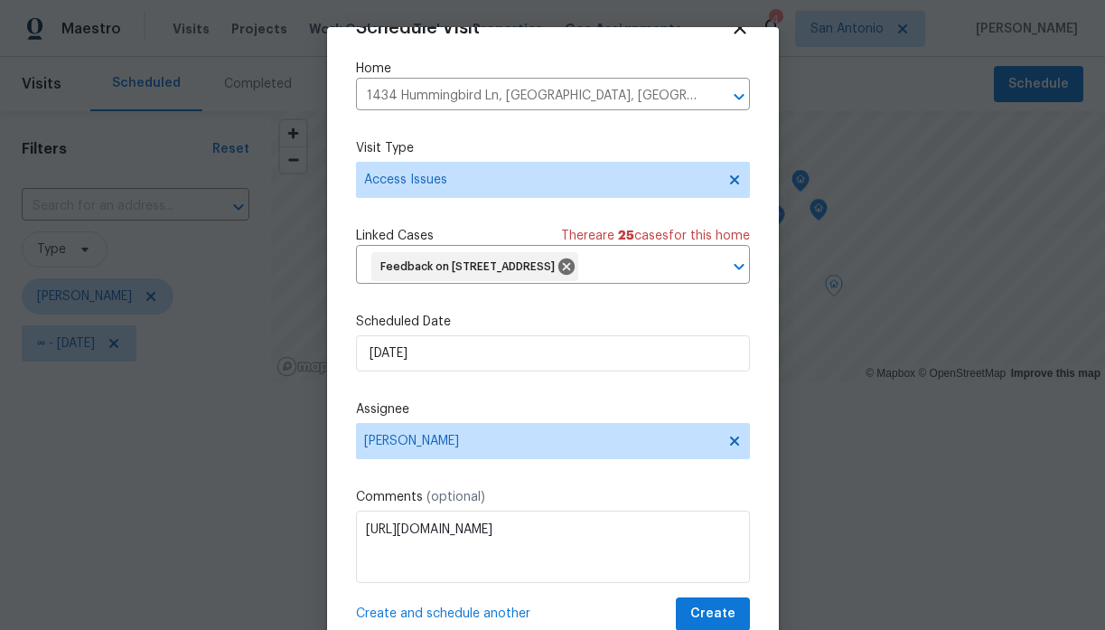
scroll to position [0, 0]
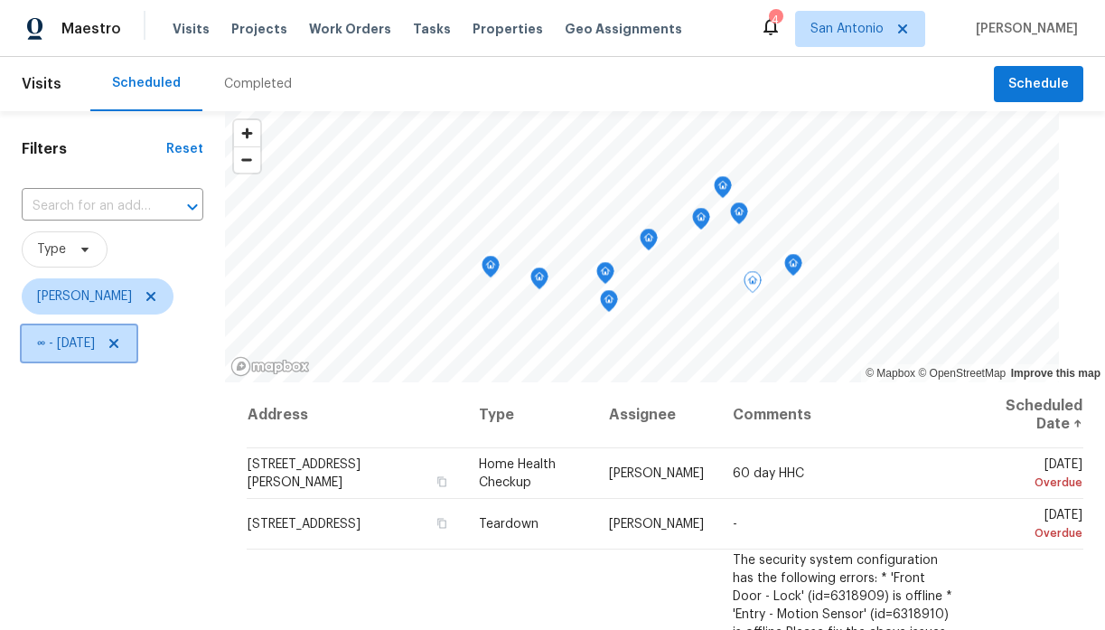
click at [118, 341] on icon at bounding box center [113, 343] width 9 height 9
